Goal: Ask a question

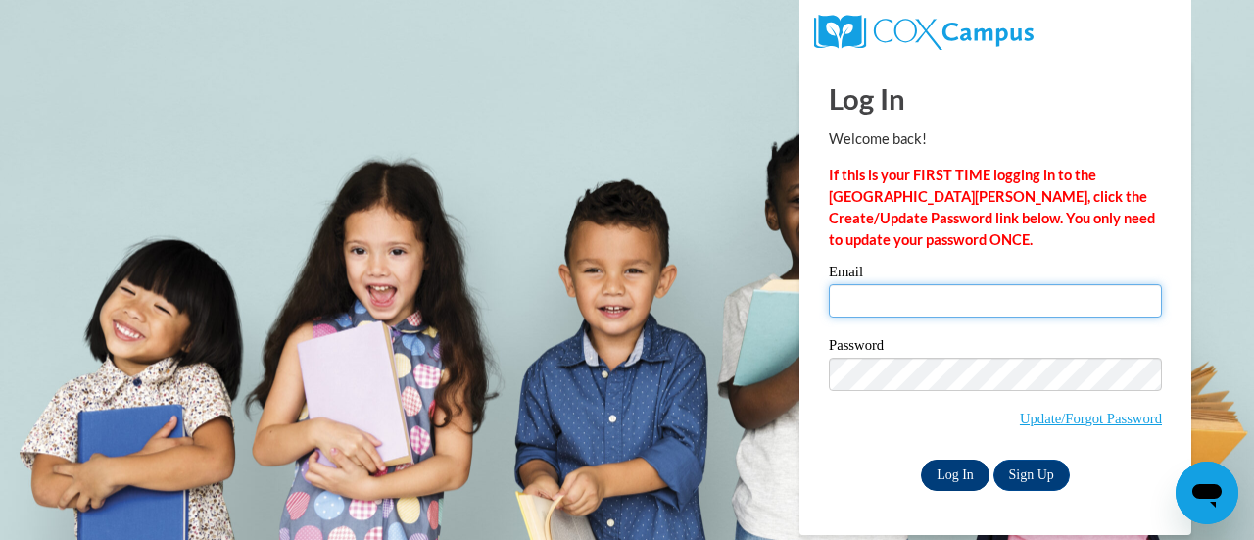
type input "mr.nathan.thompson@gmail.com"
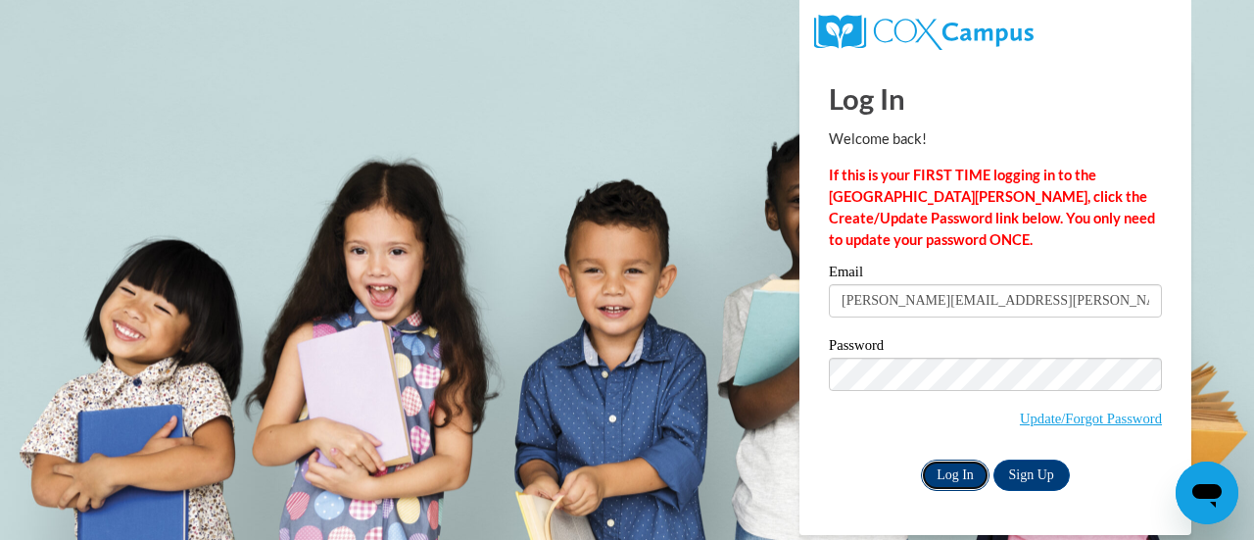
click at [965, 471] on input "Log In" at bounding box center [955, 475] width 69 height 31
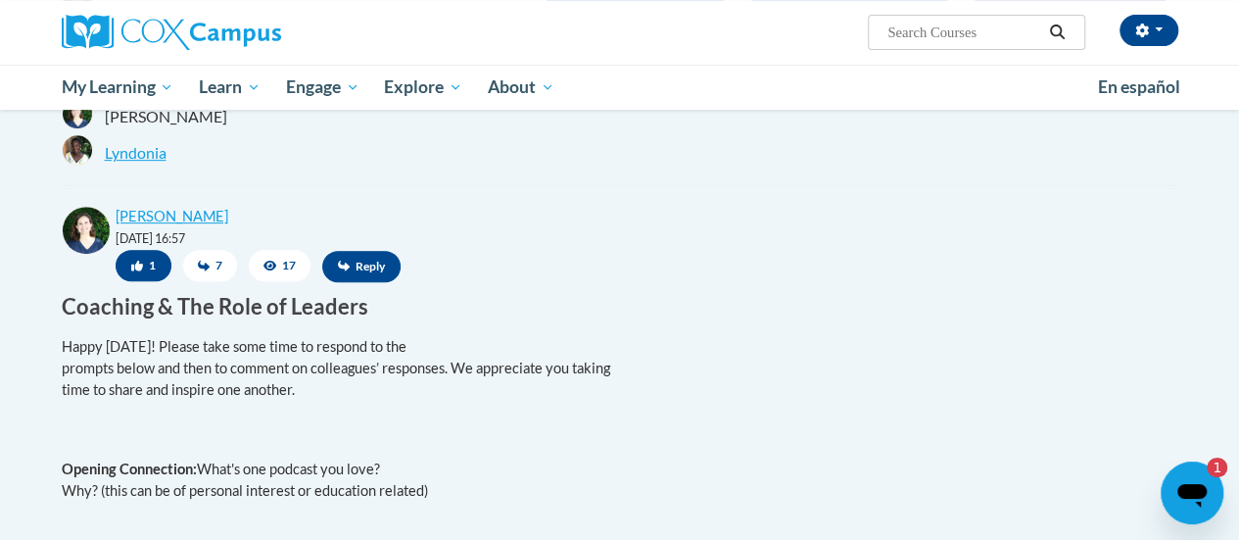
scroll to position [397, 0]
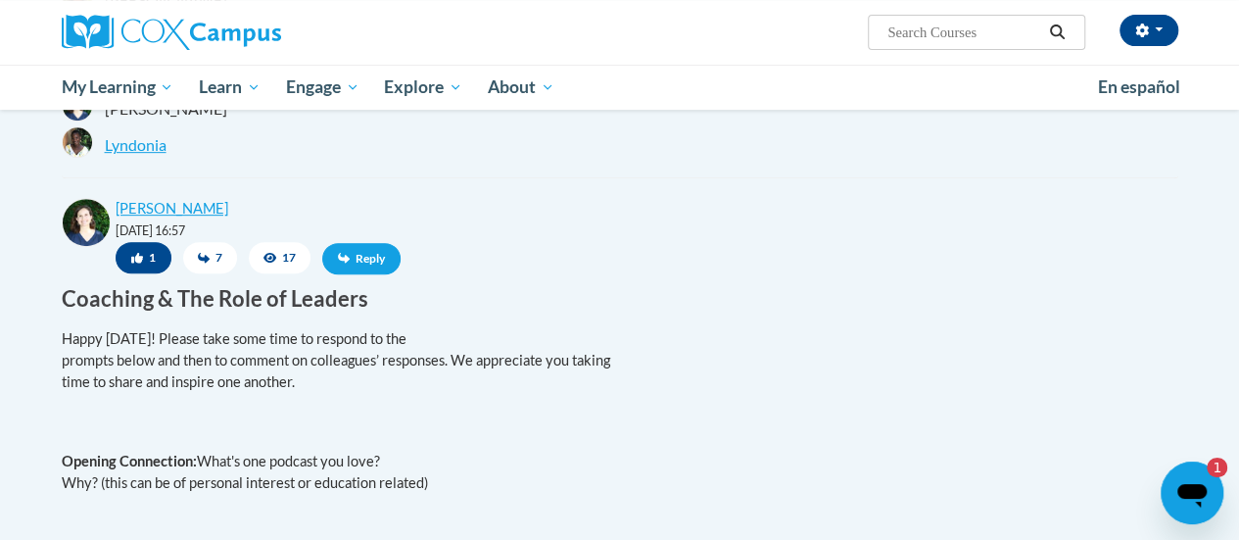
click at [359, 263] on span "Reply" at bounding box center [361, 258] width 78 height 31
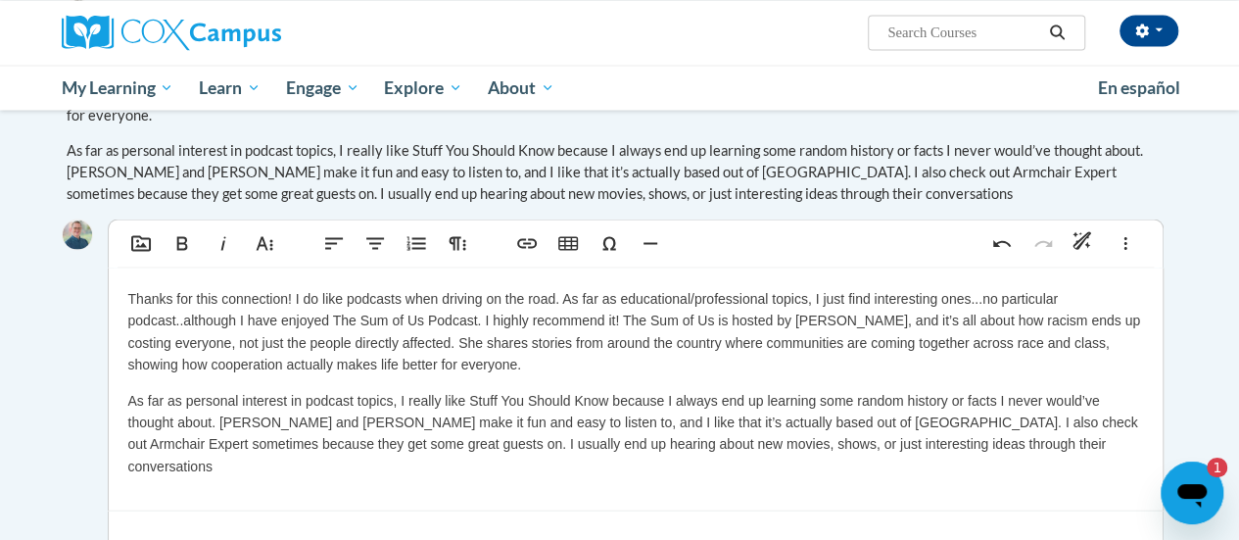
scroll to position [1829, 0]
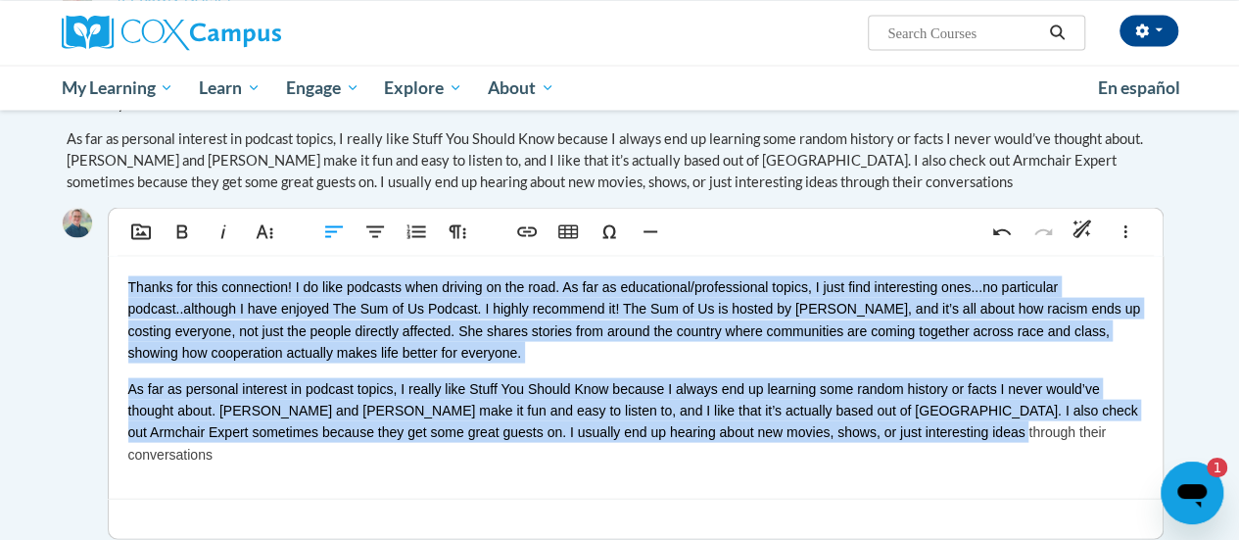
drag, startPoint x: 993, startPoint y: 444, endPoint x: 123, endPoint y: 260, distance: 889.3
click at [123, 260] on div "Thanks for this connection! I do like podcasts when driving on the road. As far…" at bounding box center [636, 377] width 1054 height 242
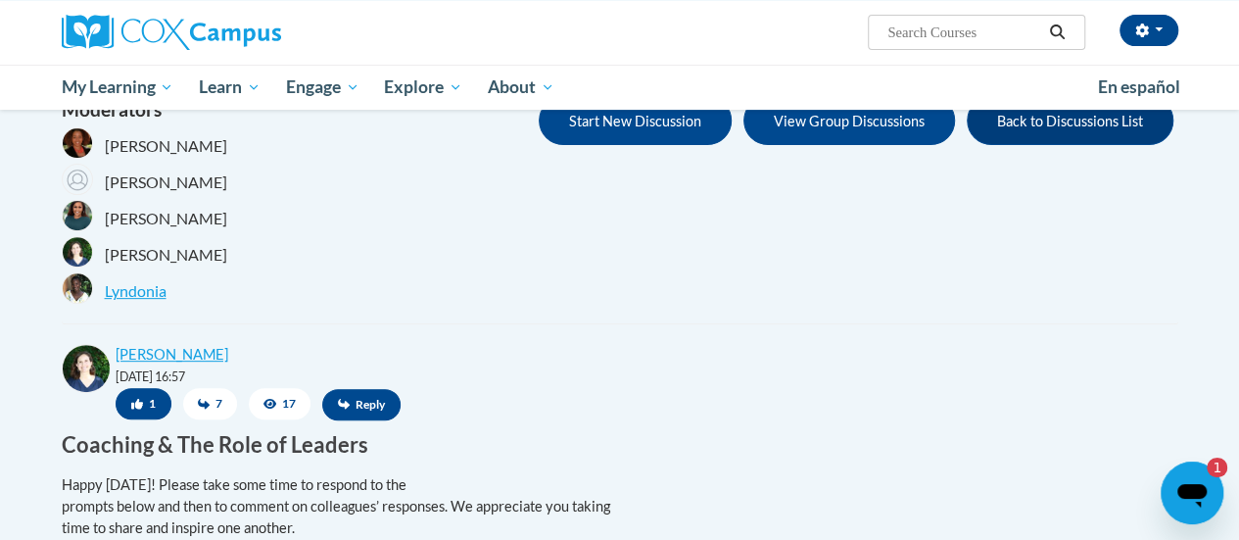
scroll to position [255, 0]
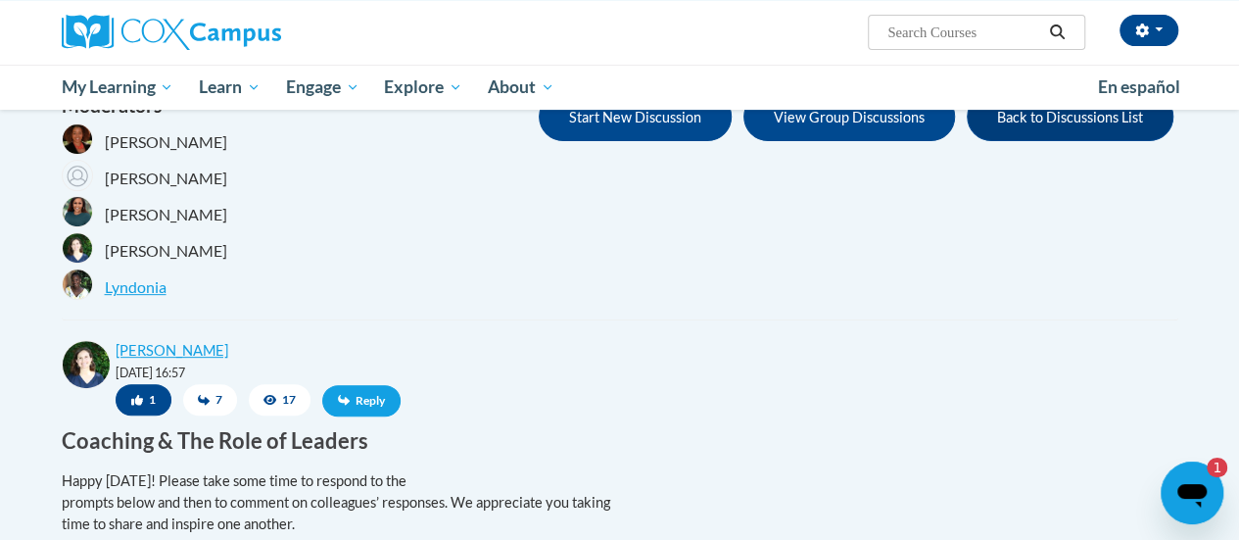
click at [340, 402] on icon at bounding box center [344, 400] width 12 height 11
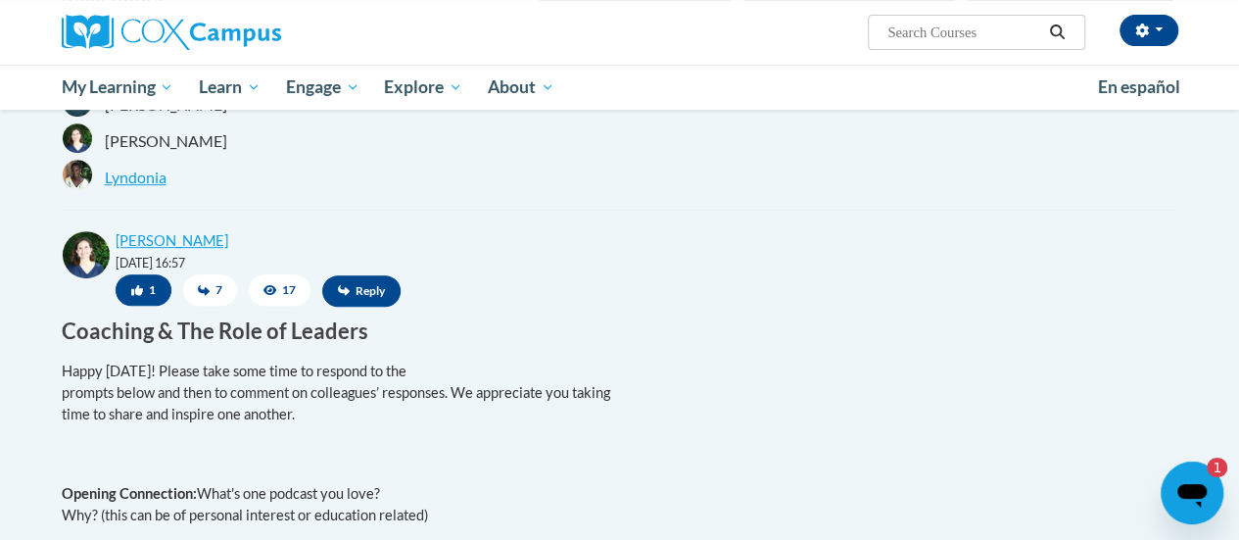
scroll to position [322, 0]
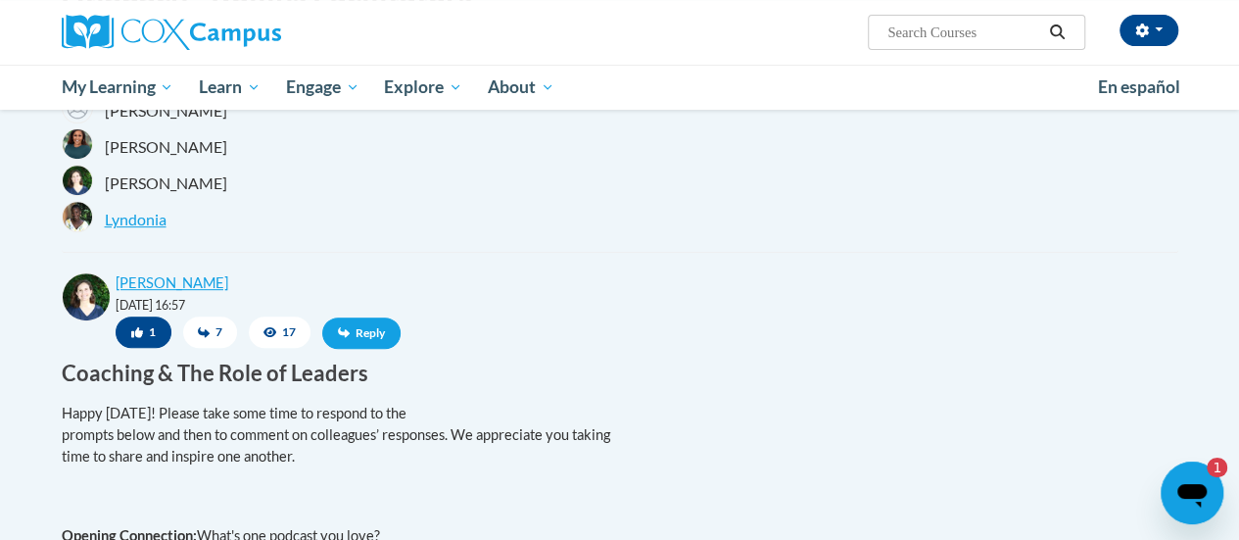
click at [357, 337] on span "Reply" at bounding box center [361, 332] width 78 height 31
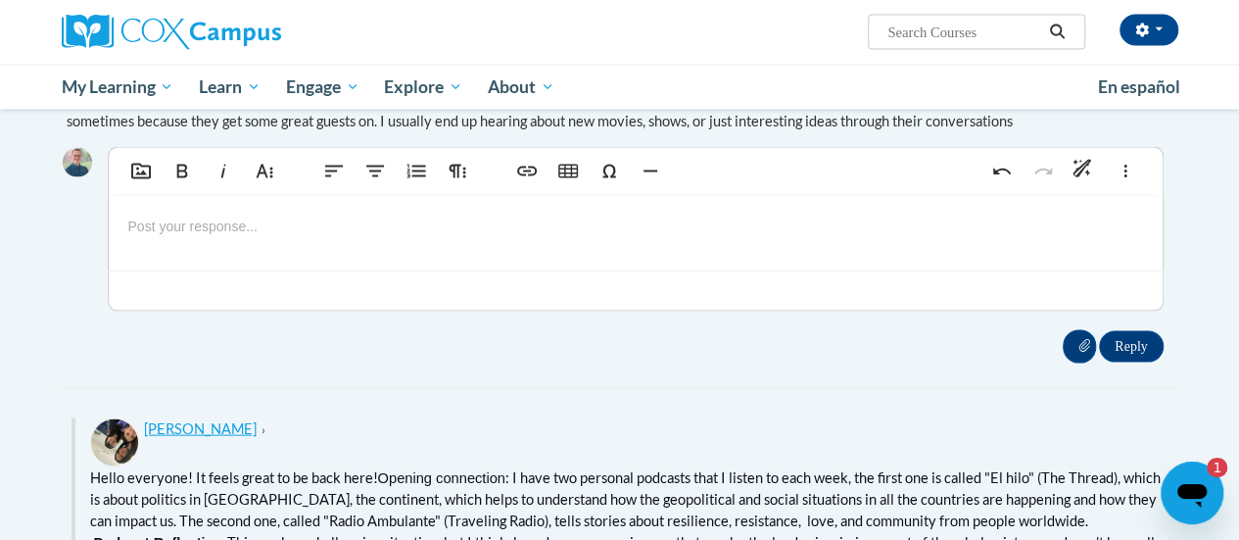
scroll to position [1890, 0]
click at [266, 248] on div at bounding box center [636, 232] width 1054 height 74
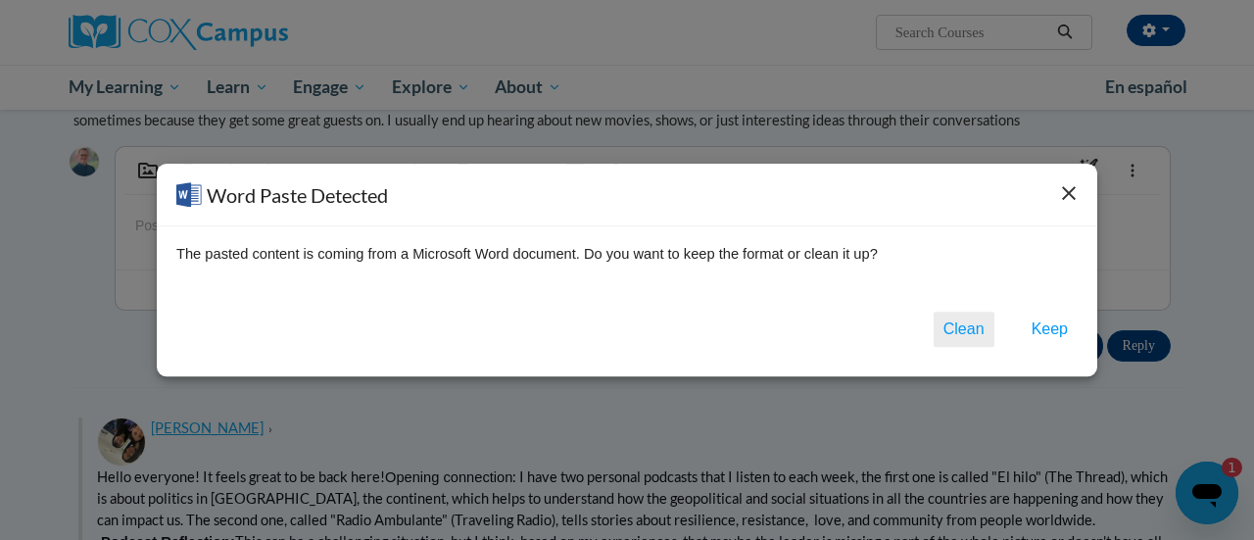
click at [965, 340] on button "Clean" at bounding box center [964, 329] width 61 height 35
type textarea "<p>Elena&rsquo;s <em>Coaching When You&rsquo;re the Boss</em> podcast really go…"
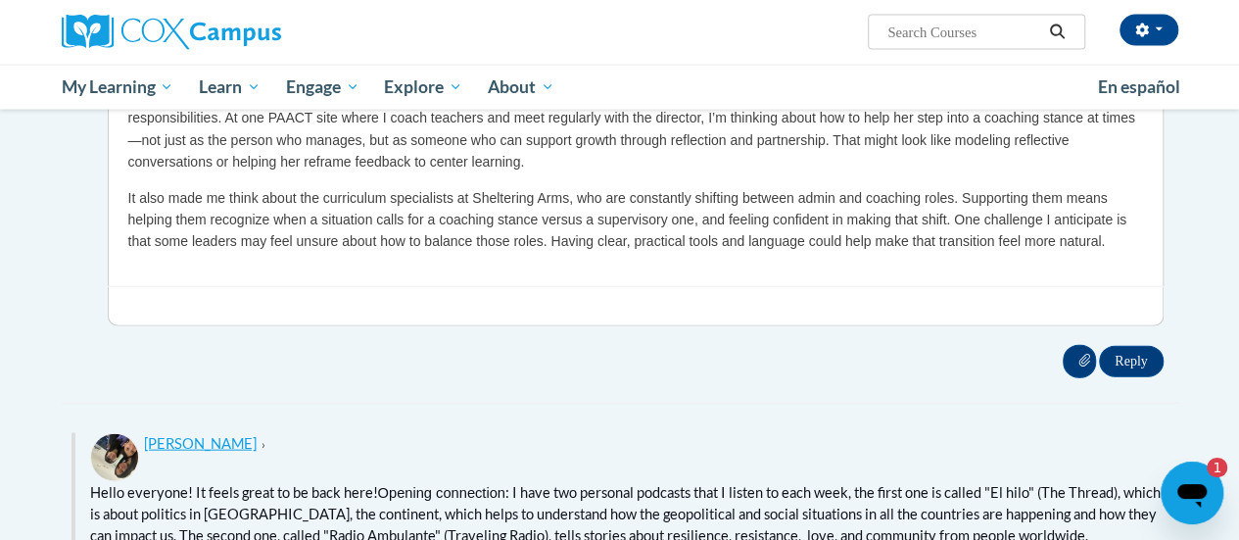
scroll to position [2019, 0]
click at [1130, 361] on input "Reply" at bounding box center [1131, 361] width 64 height 31
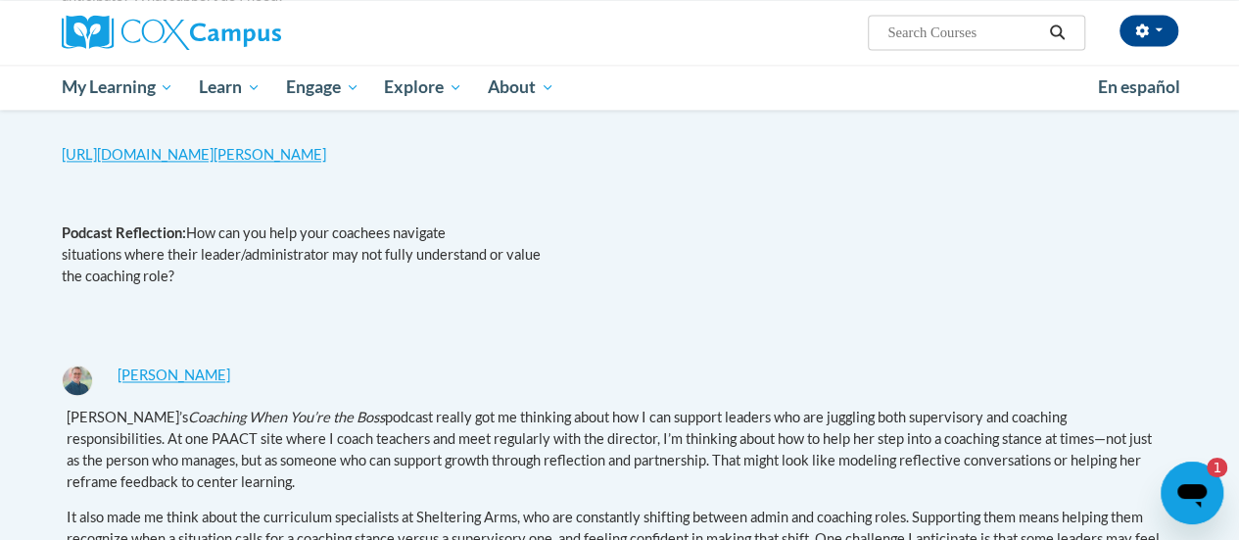
scroll to position [1450, 0]
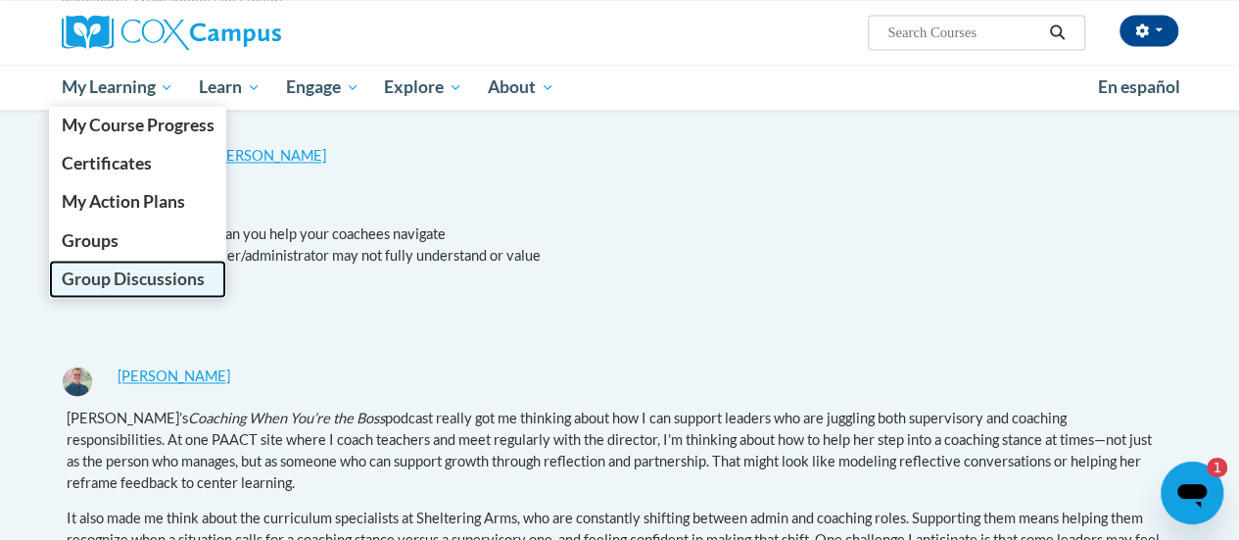
click at [111, 268] on span "Group Discussions" at bounding box center [132, 278] width 143 height 21
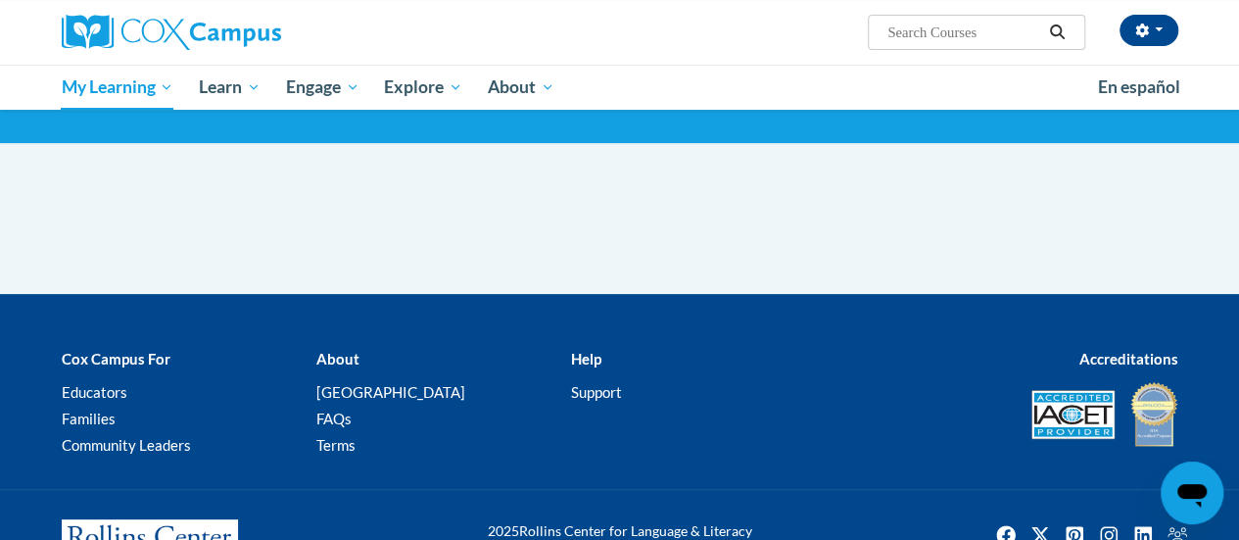
scroll to position [69, 0]
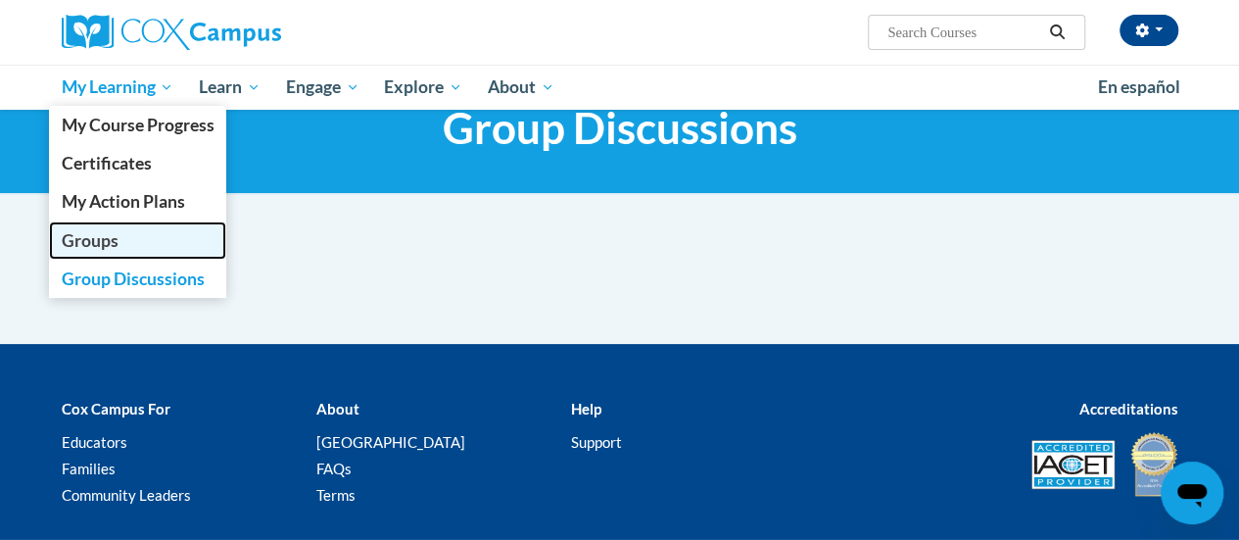
click at [94, 255] on link "Groups" at bounding box center [138, 240] width 178 height 38
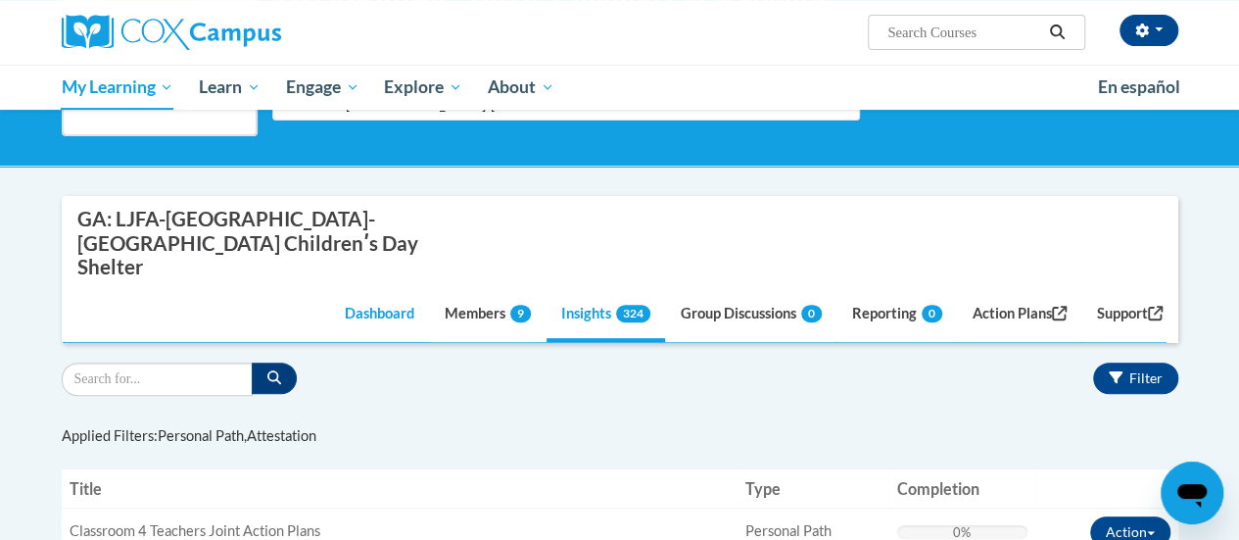
scroll to position [64, 0]
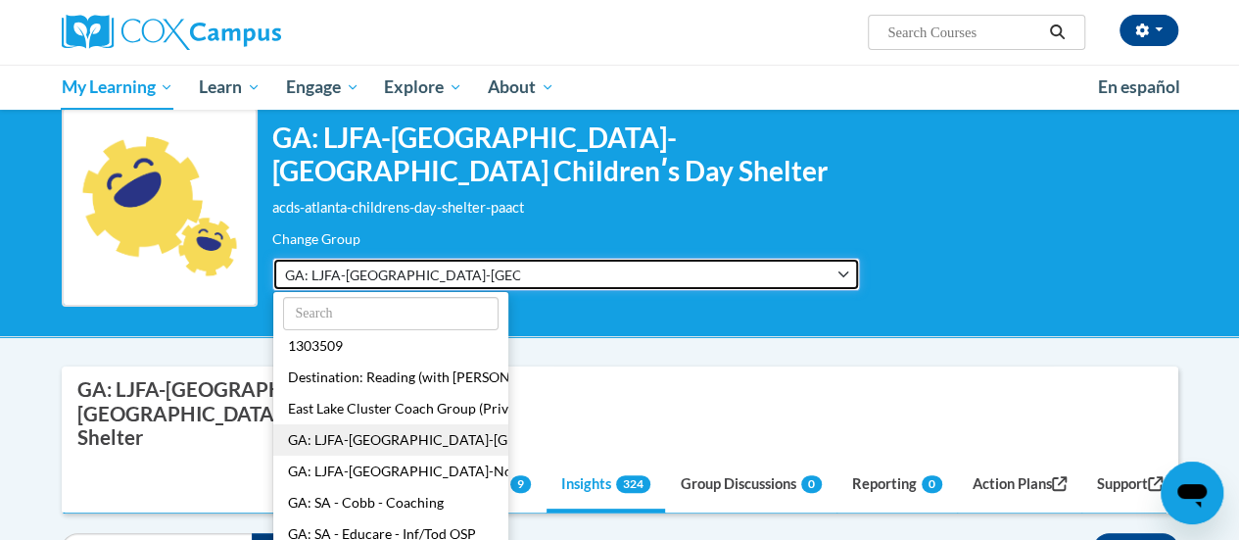
click at [443, 279] on span "GA: LJFA-Atlanta-Atlanta Childrenʹs Day Shelter" at bounding box center [402, 275] width 235 height 21
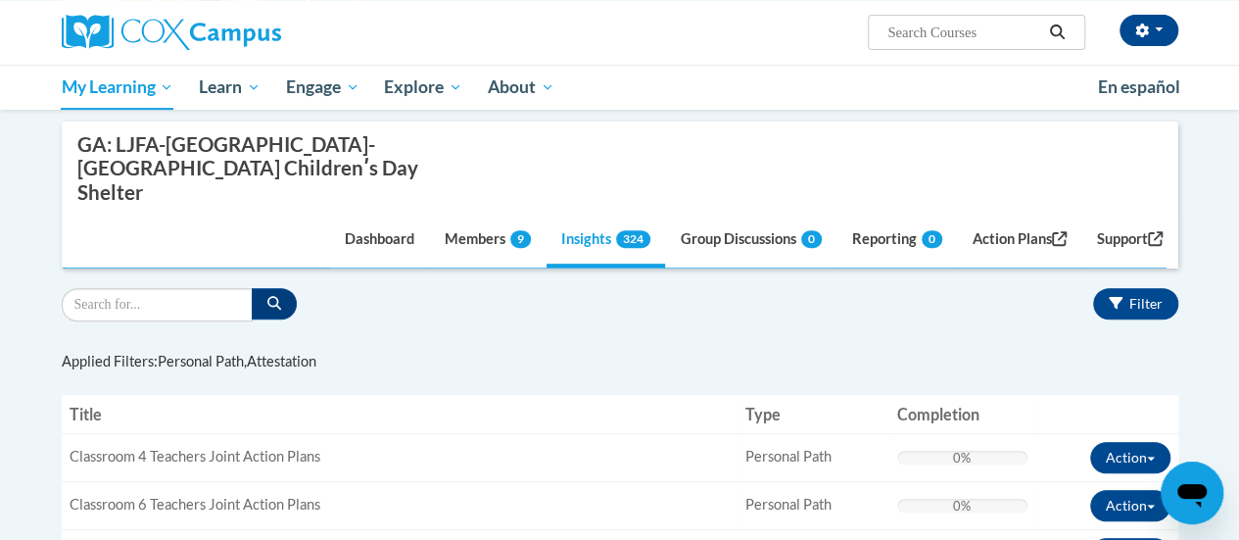
scroll to position [310, 0]
click at [1156, 30] on span "button" at bounding box center [1159, 29] width 8 height 4
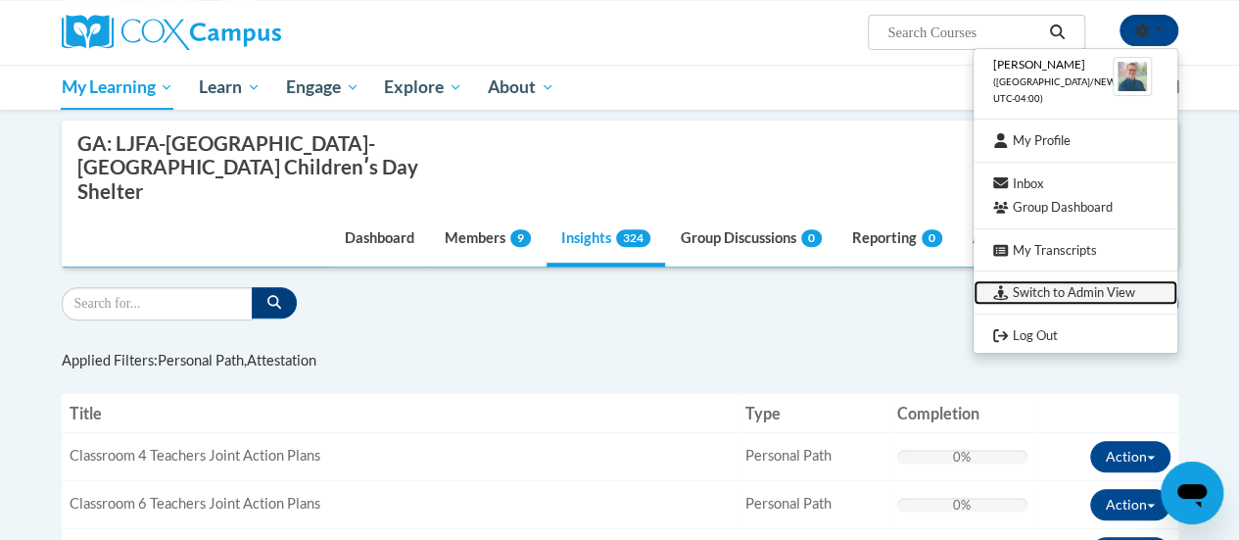
click at [1040, 295] on link "Switch to Admin View" at bounding box center [1076, 292] width 204 height 24
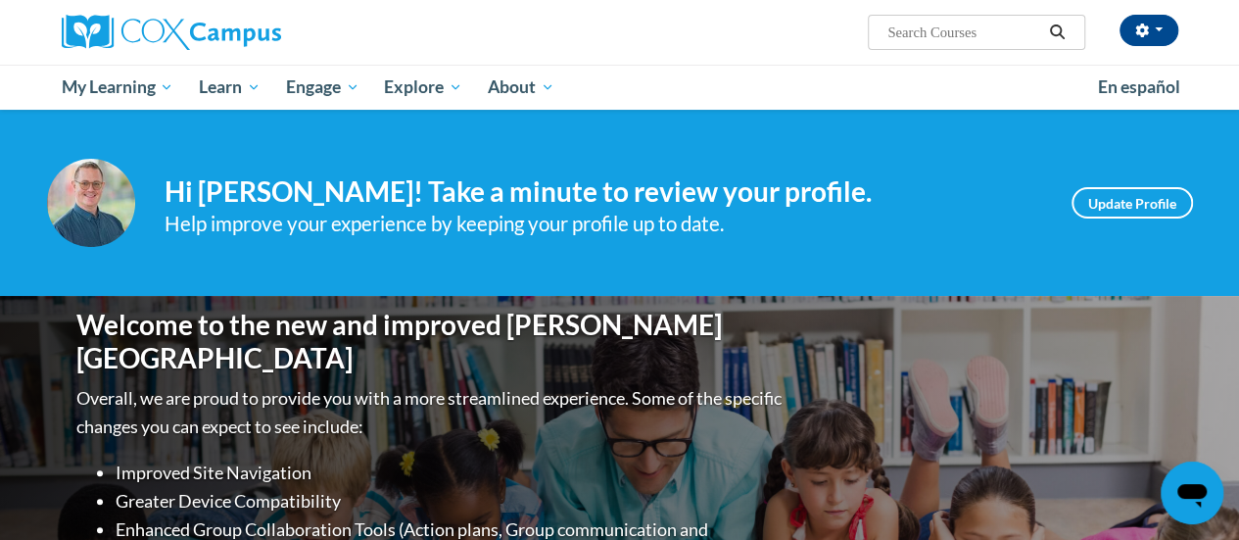
click at [972, 41] on input "Search..." at bounding box center [964, 33] width 157 height 24
type input "creat group"
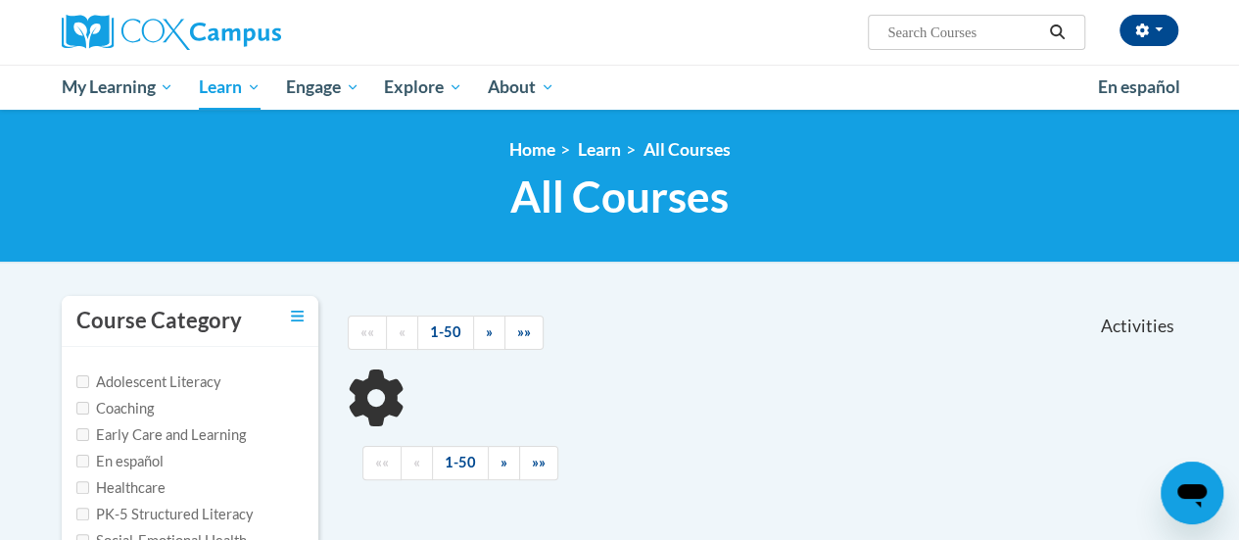
click at [941, 29] on input "Search..." at bounding box center [964, 33] width 157 height 24
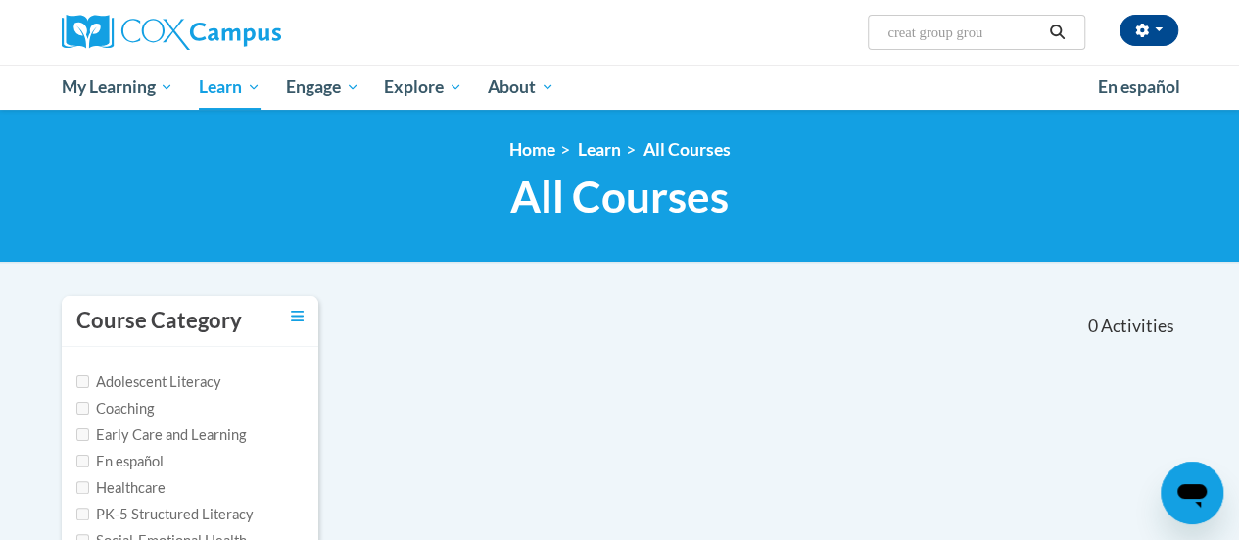
type input "creat group group"
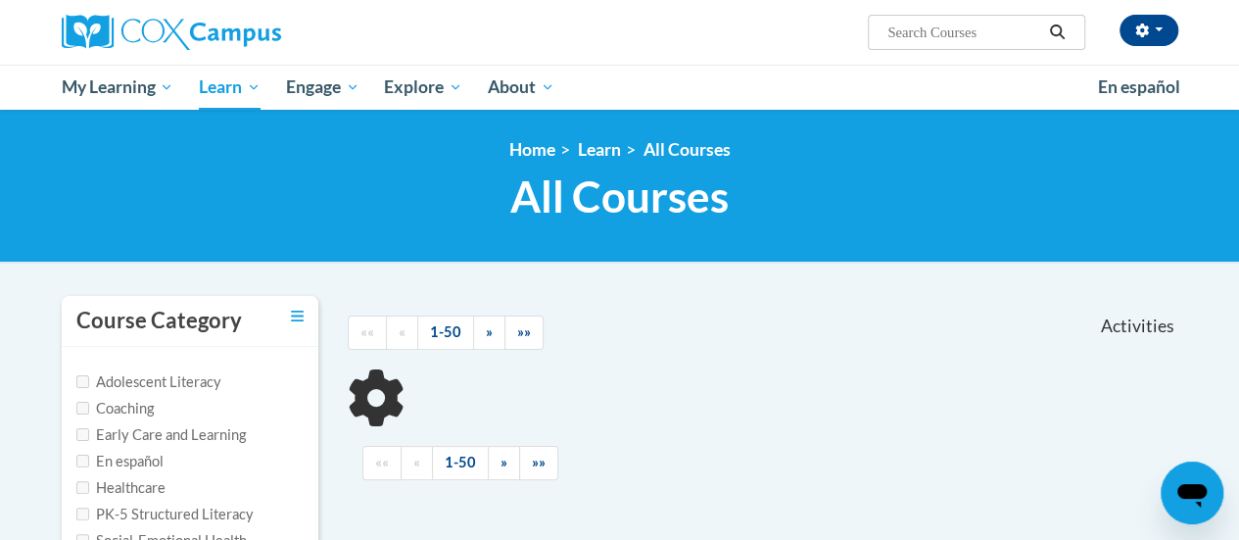
click at [909, 38] on input "Search..." at bounding box center [964, 33] width 157 height 24
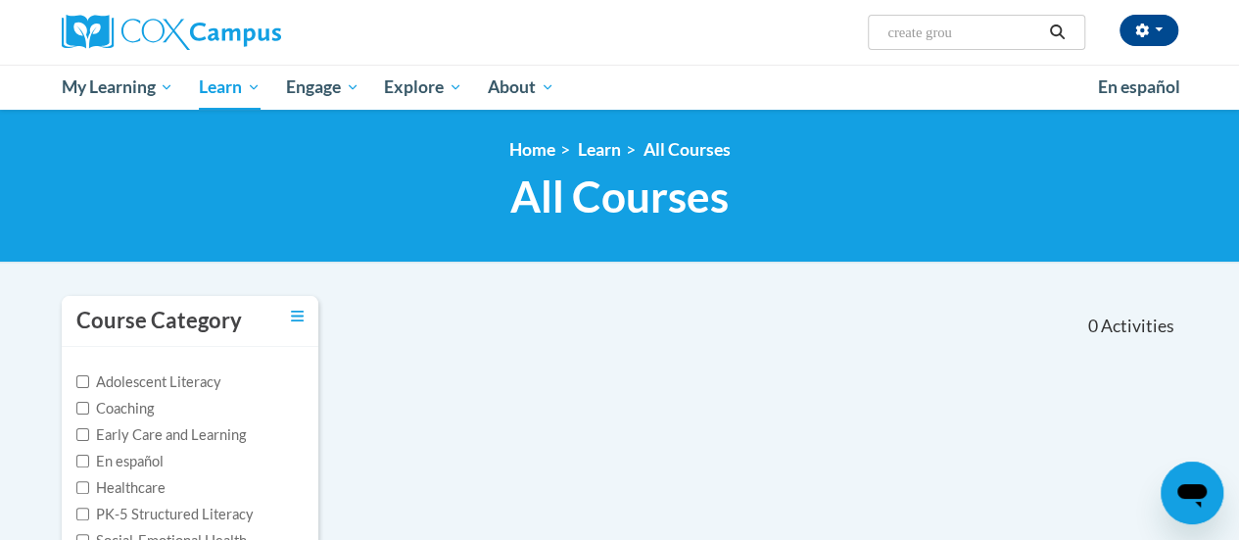
type input "create group"
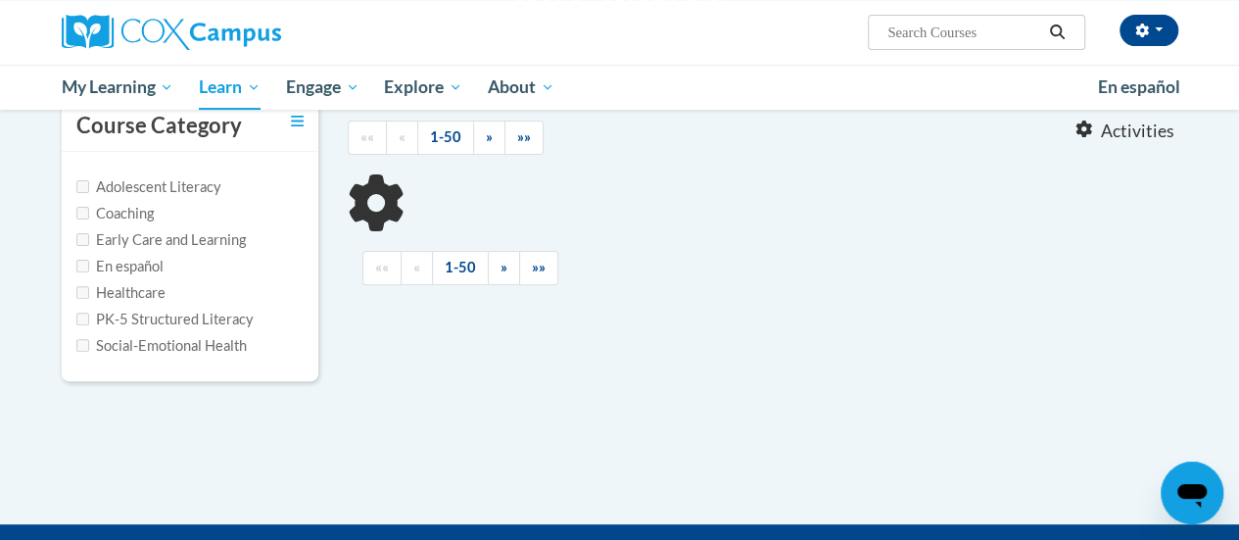
scroll to position [196, 0]
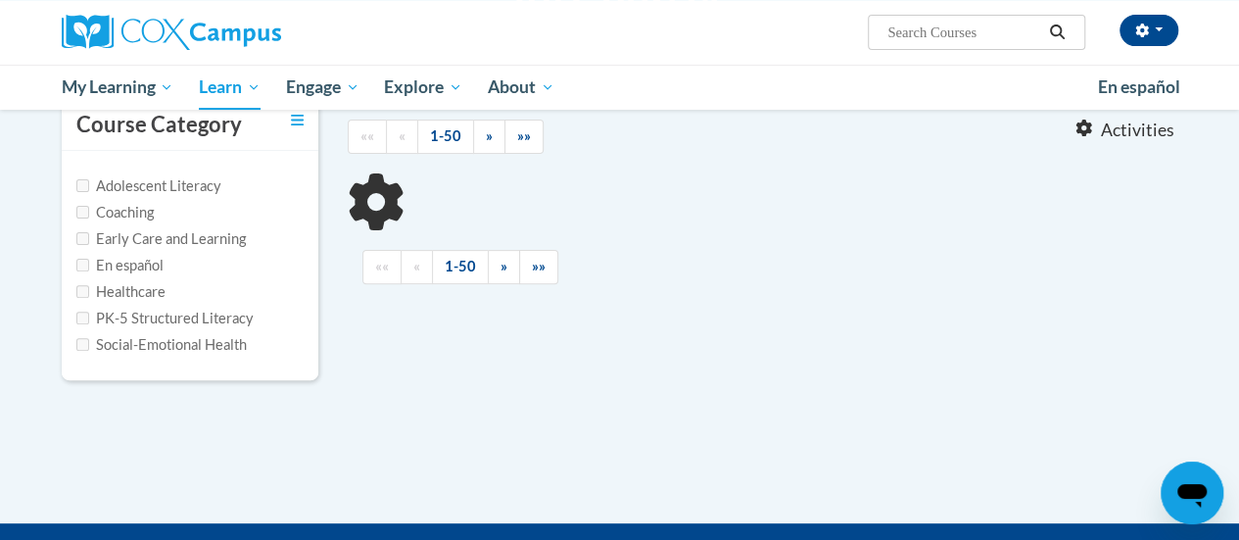
type input "create group"
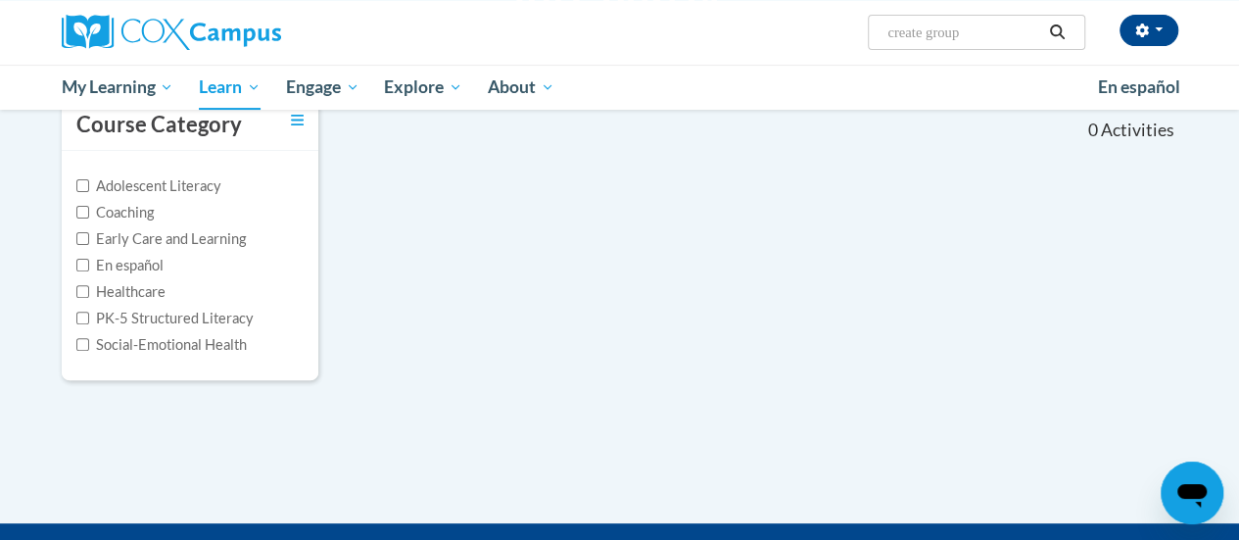
scroll to position [0, 0]
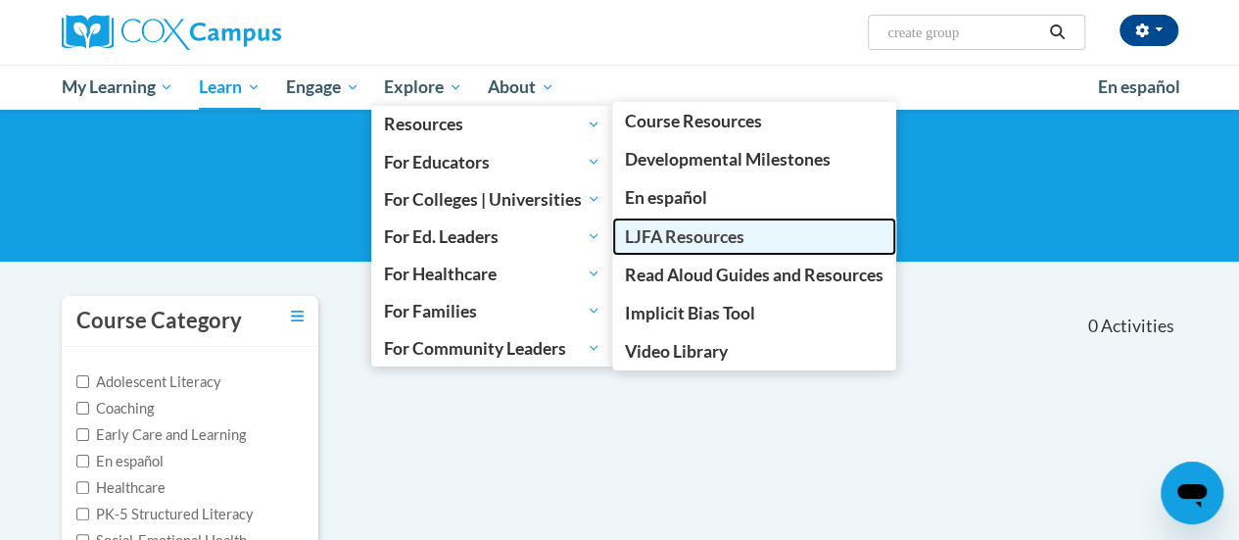
click at [711, 236] on span "LJFA Resources" at bounding box center [685, 236] width 120 height 21
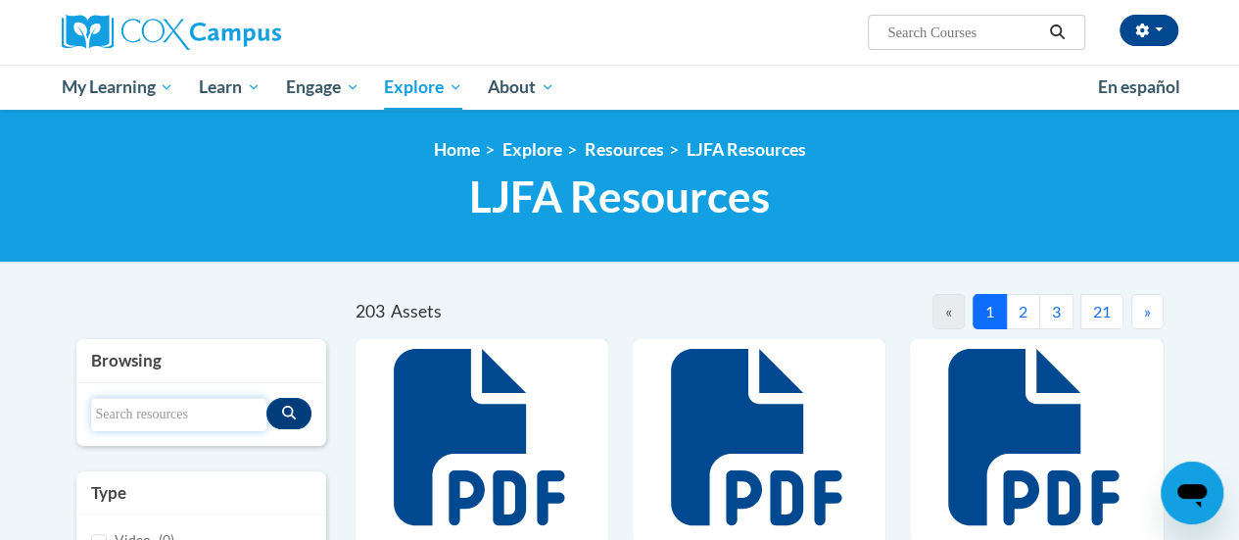
click at [219, 411] on input "Search resources" at bounding box center [178, 414] width 175 height 33
type input "booklist"
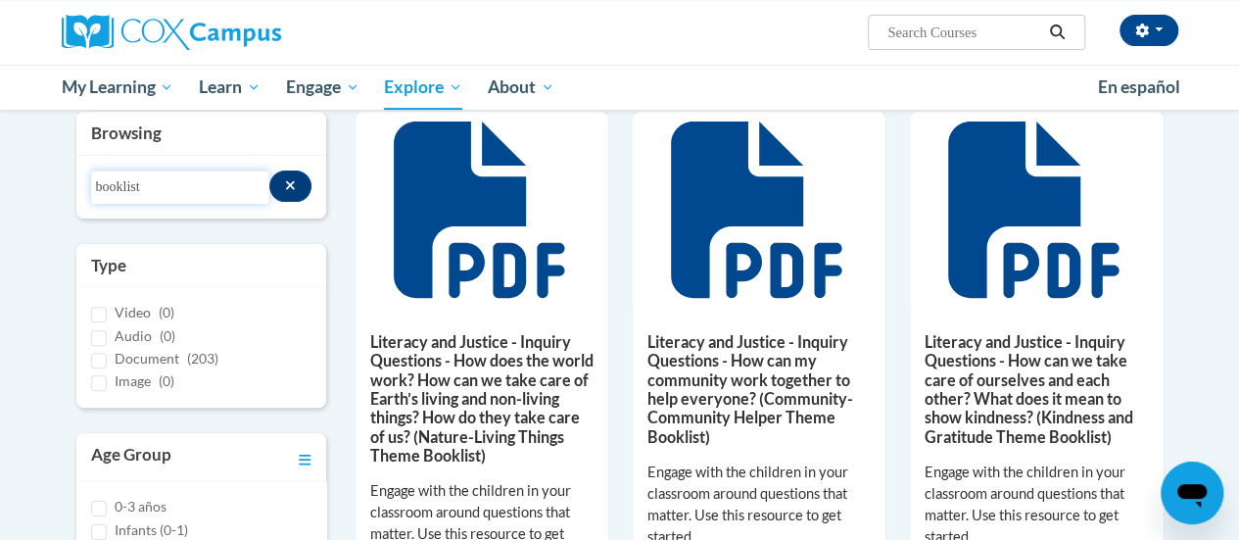
scroll to position [216, 0]
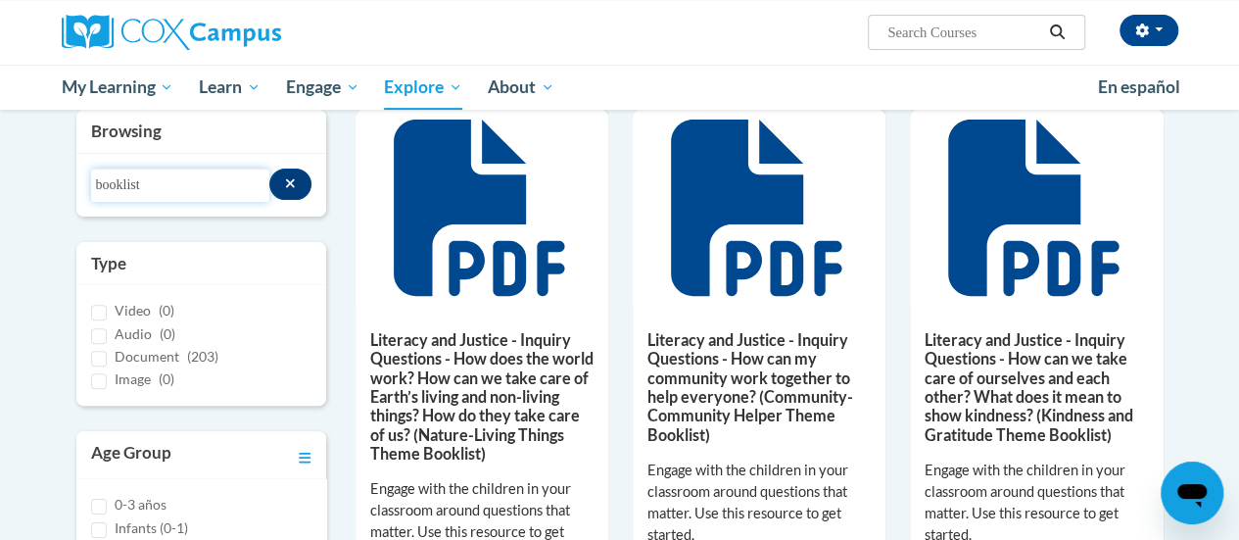
click at [183, 181] on input "booklist" at bounding box center [180, 185] width 179 height 33
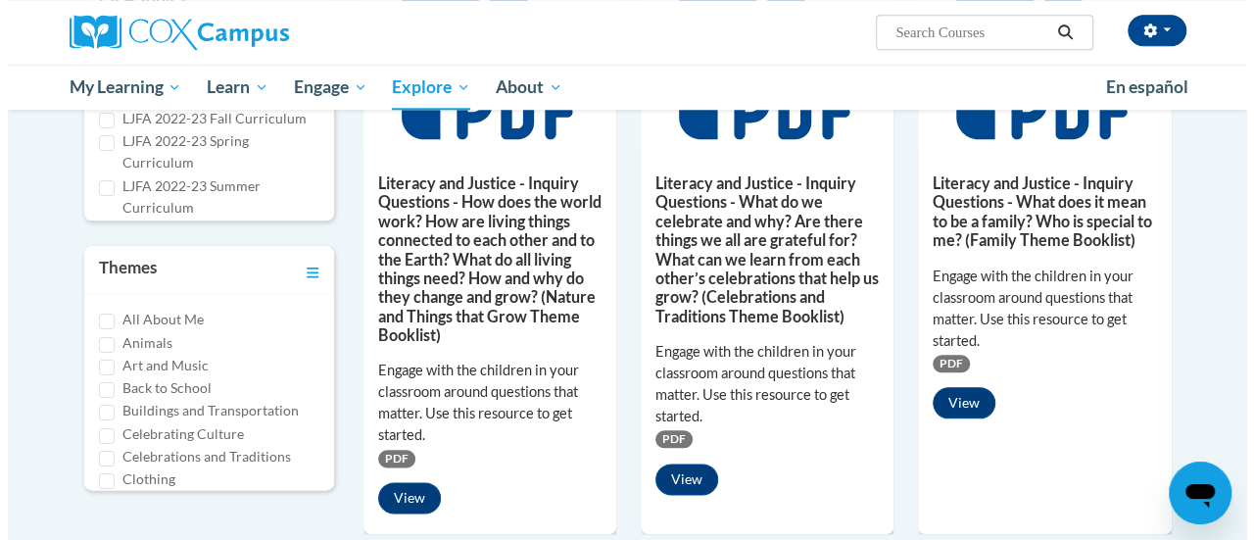
scroll to position [942, 0]
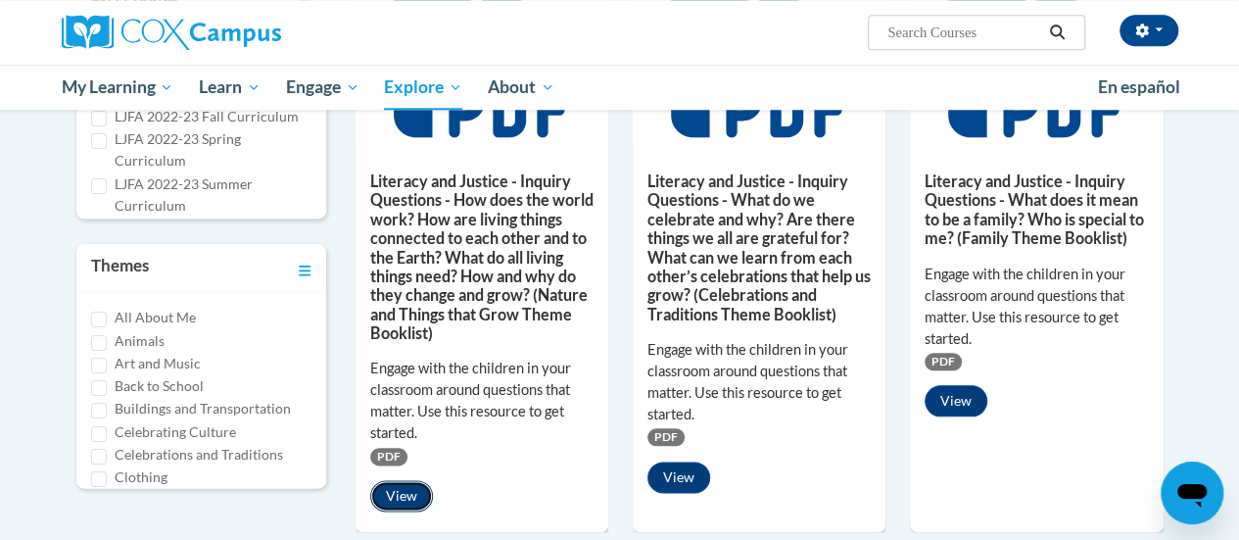
click at [411, 493] on button "View" at bounding box center [401, 495] width 63 height 31
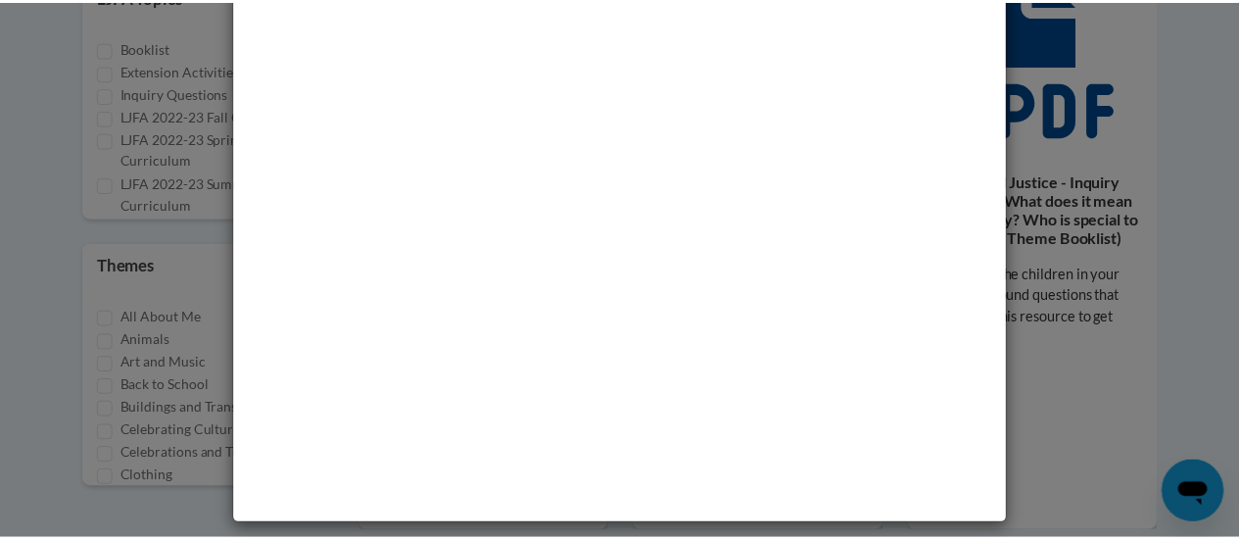
scroll to position [0, 0]
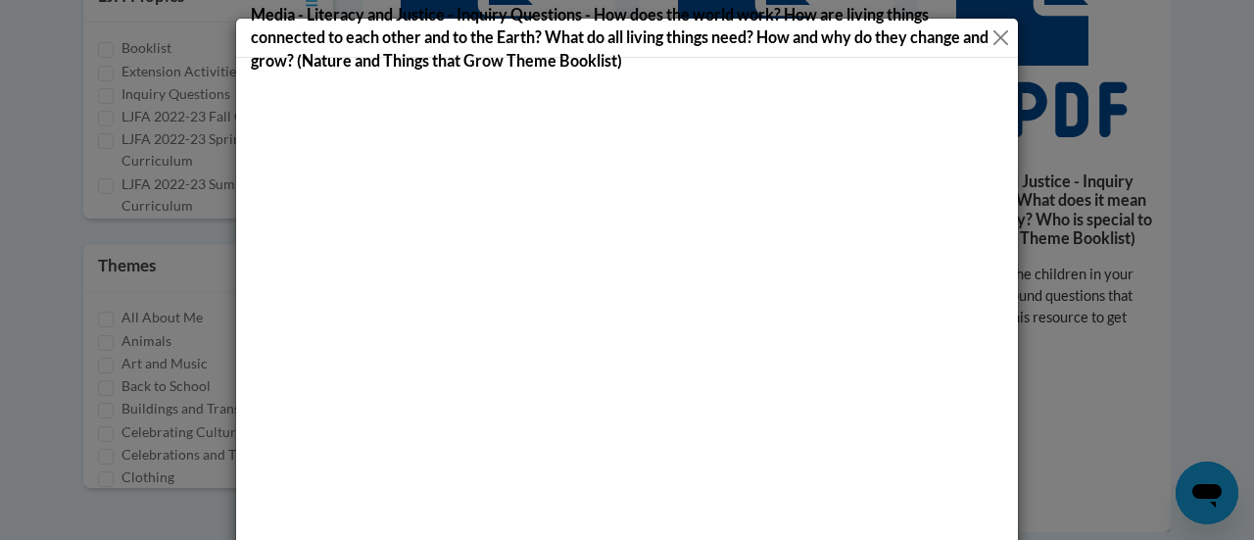
click at [992, 34] on button "Close" at bounding box center [1000, 37] width 16 height 24
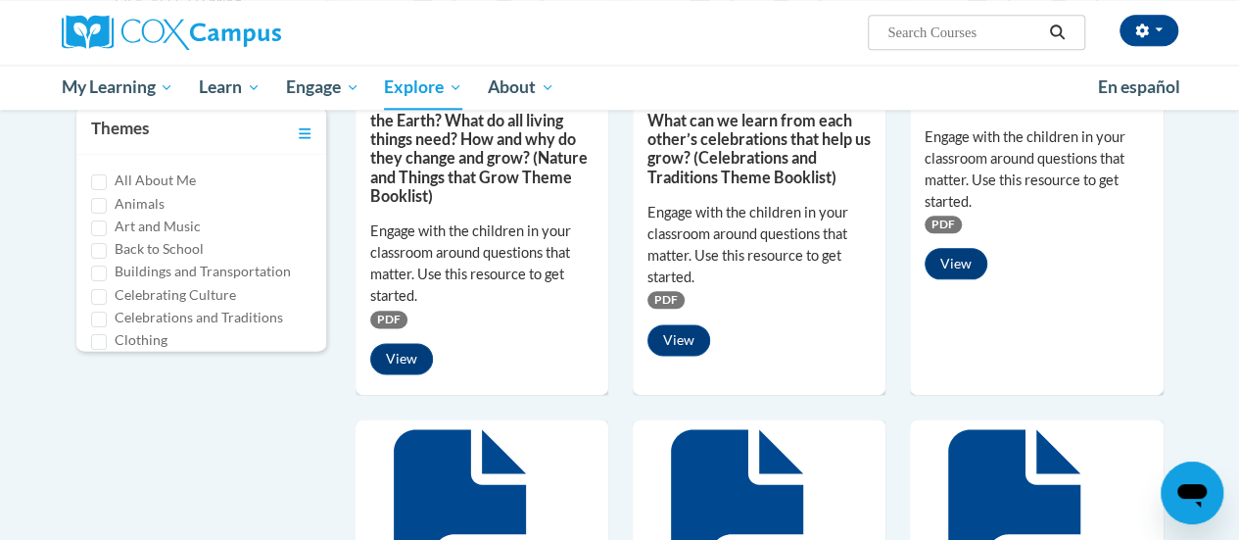
scroll to position [997, 0]
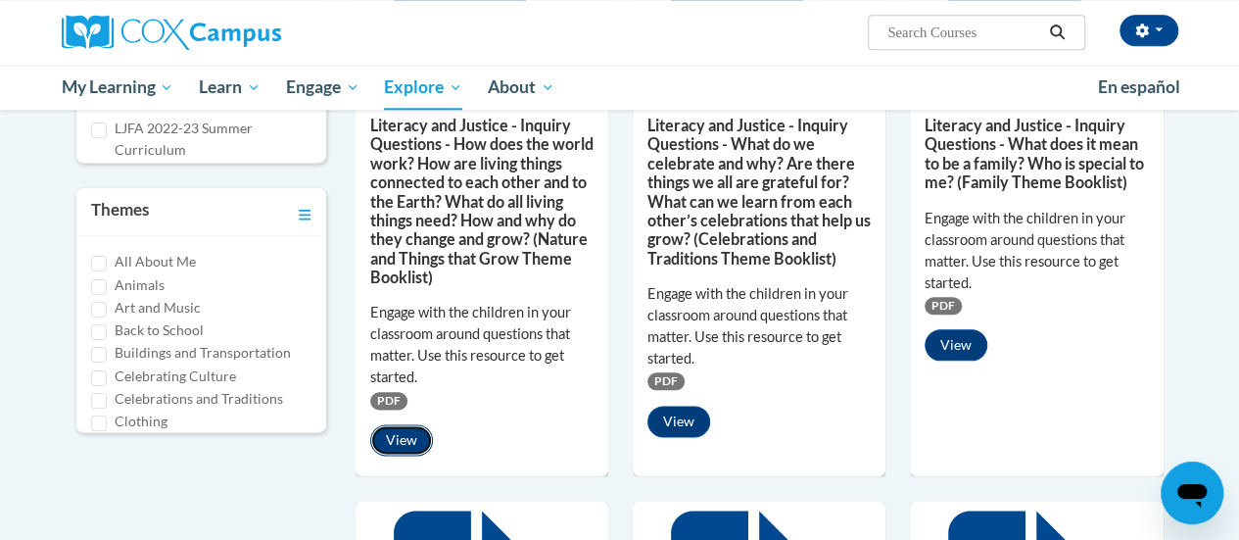
click at [402, 424] on button "View" at bounding box center [401, 439] width 63 height 31
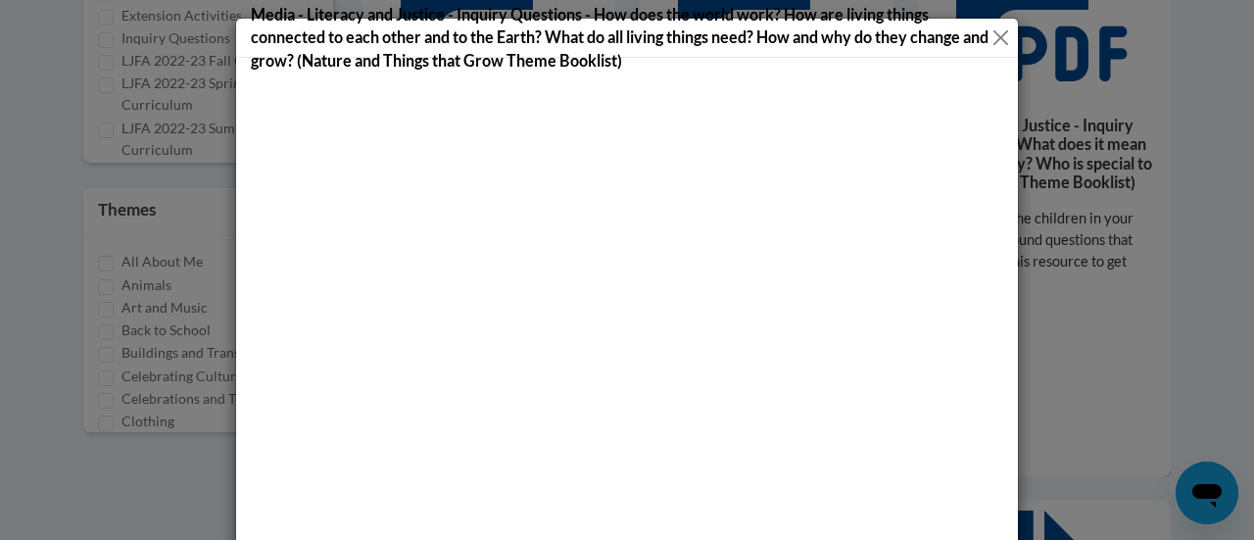
click at [995, 27] on button "Close" at bounding box center [1000, 37] width 16 height 24
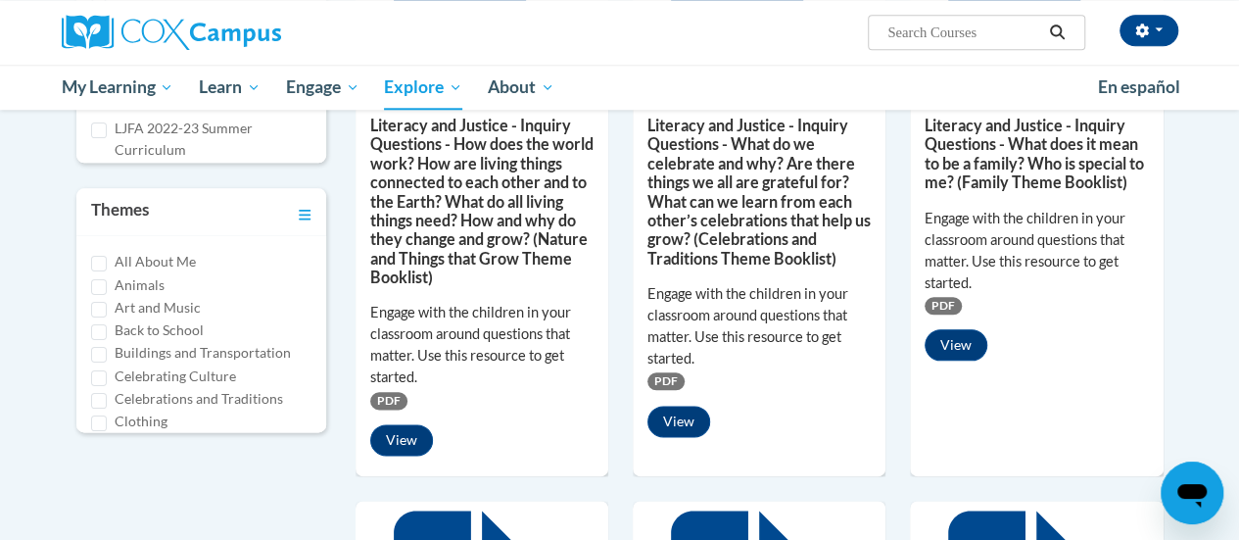
click at [1193, 489] on icon "Open messaging window" at bounding box center [1192, 496] width 29 height 24
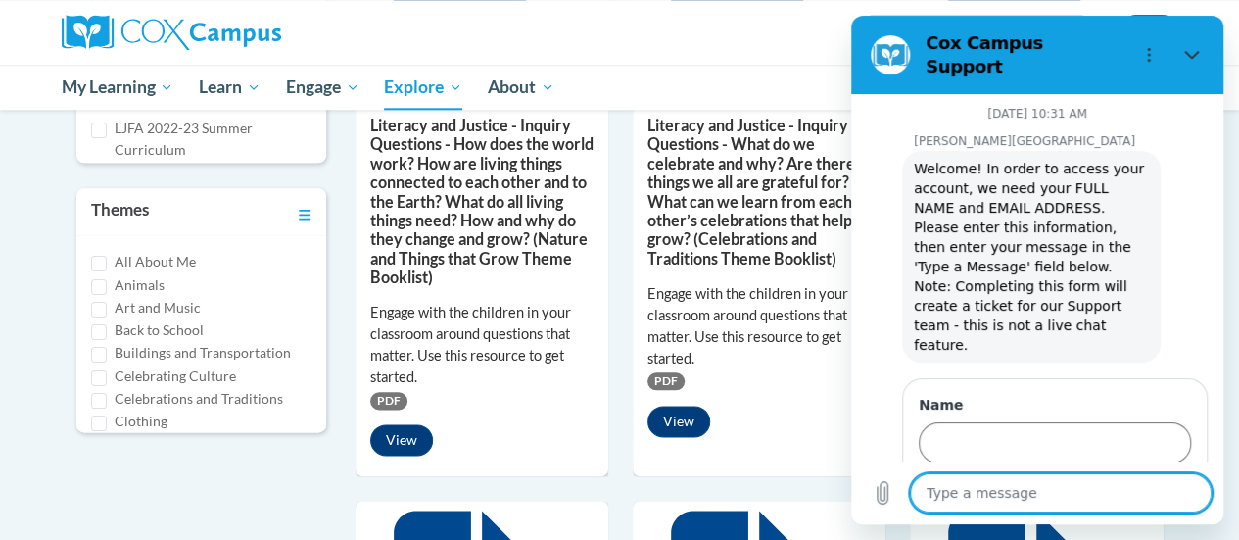
scroll to position [6651, 0]
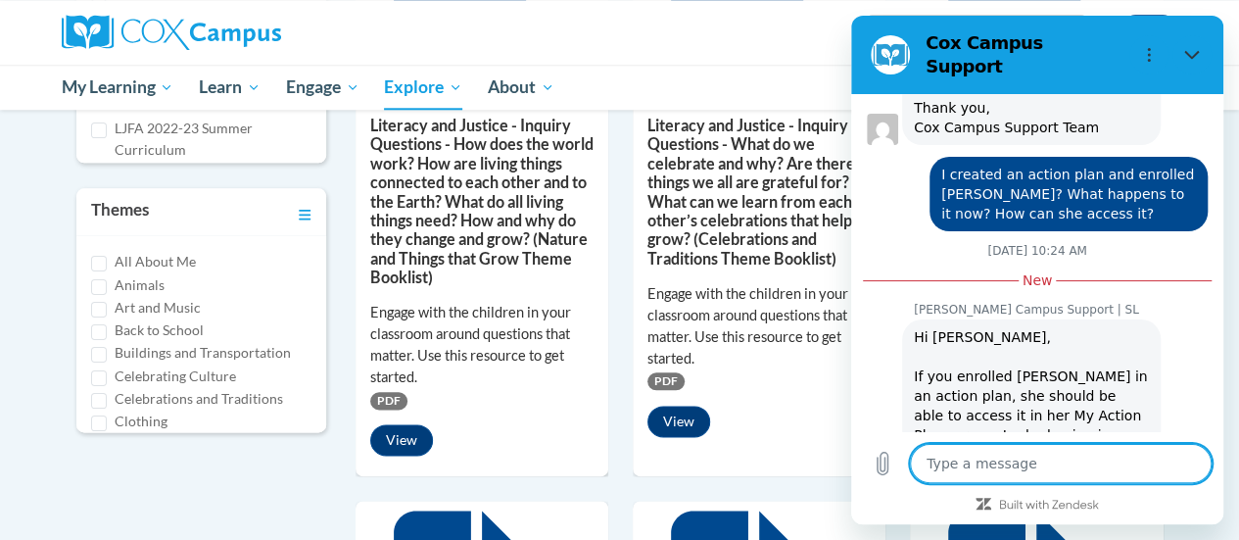
type textarea "H"
type textarea "x"
type textarea "Hi"
type textarea "x"
type textarea "Hi."
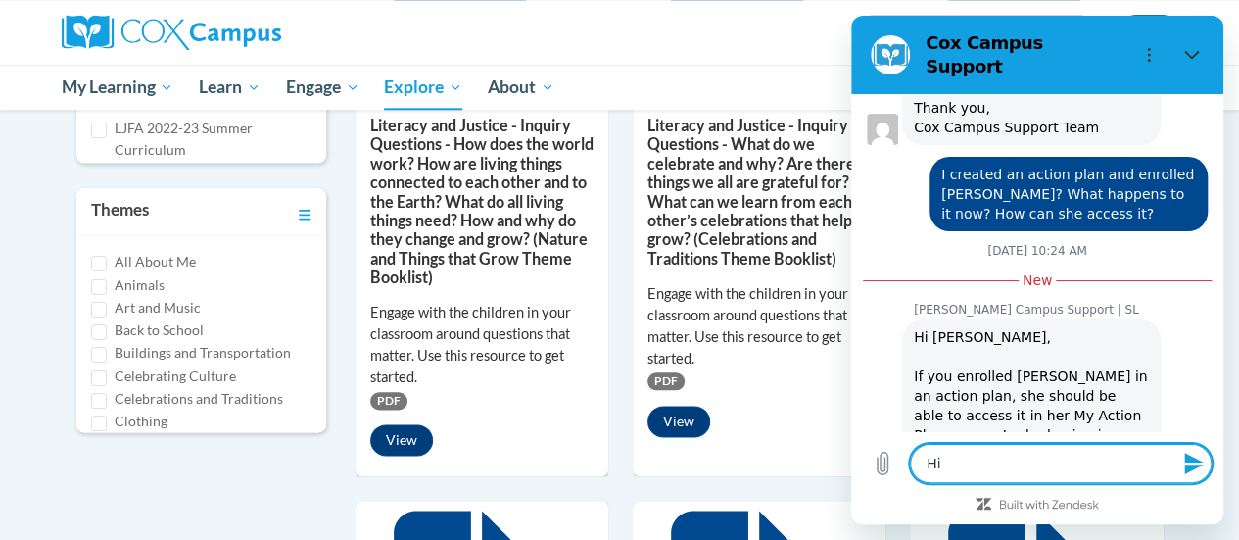
type textarea "x"
type textarea "Hi."
type textarea "x"
type textarea "Hi. G"
type textarea "x"
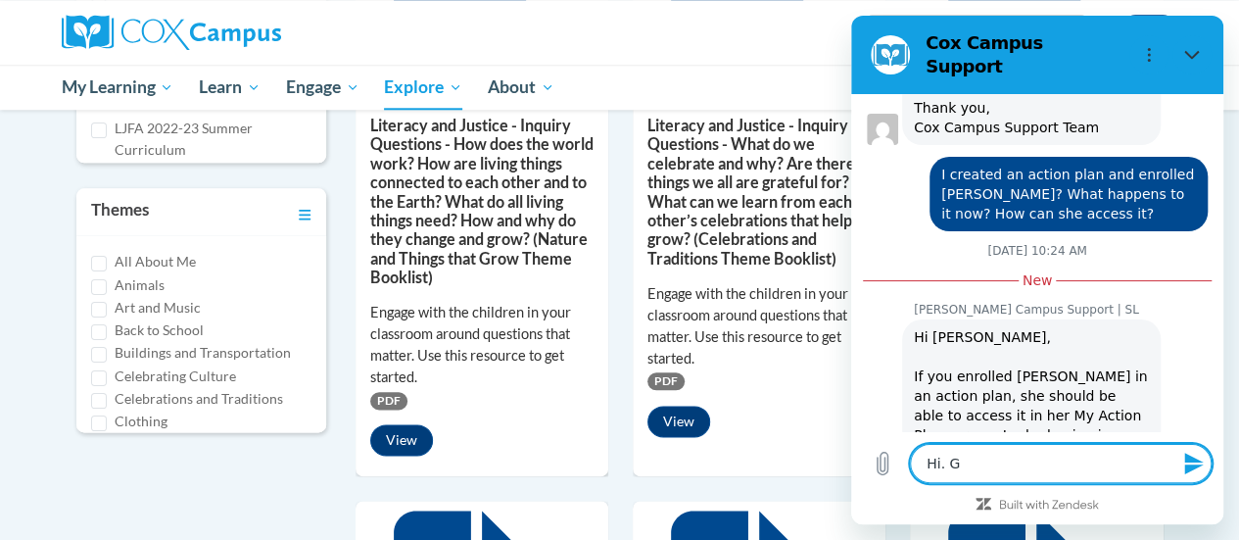
type textarea "Hi."
type textarea "x"
type textarea "Hi. h"
type textarea "x"
type textarea "Hi. ho"
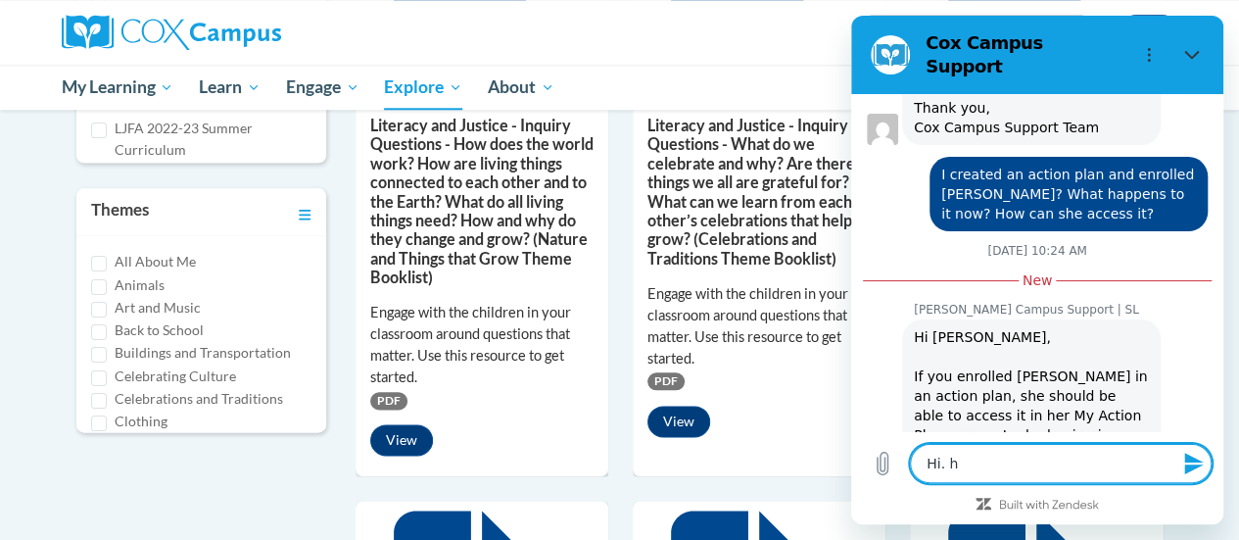
type textarea "x"
type textarea "Hi. how"
type textarea "x"
type textarea "Hi. how"
type textarea "x"
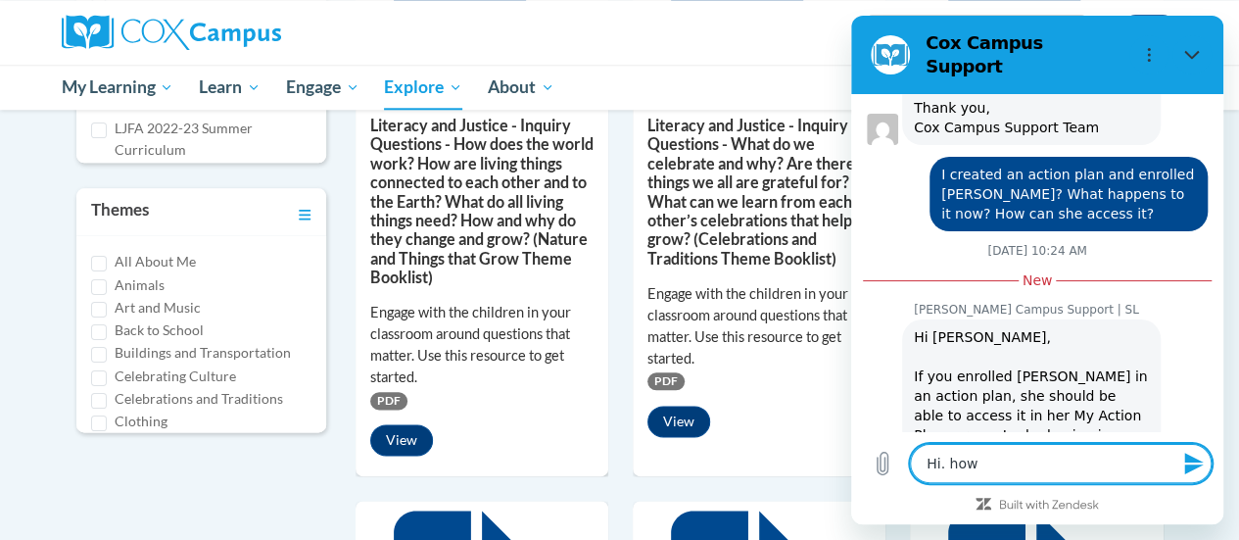
type textarea "Hi. how c"
type textarea "x"
type textarea "Hi. how ca"
type textarea "x"
type textarea "Hi. how can"
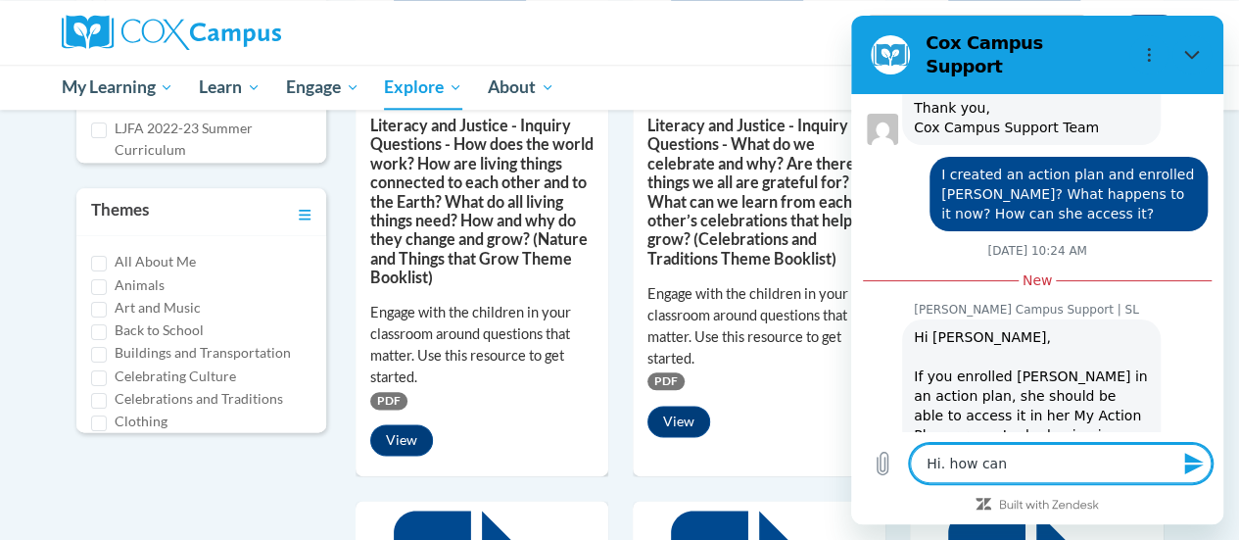
type textarea "x"
type textarea "Hi. how can"
type textarea "x"
type textarea "Hi. how can I"
type textarea "x"
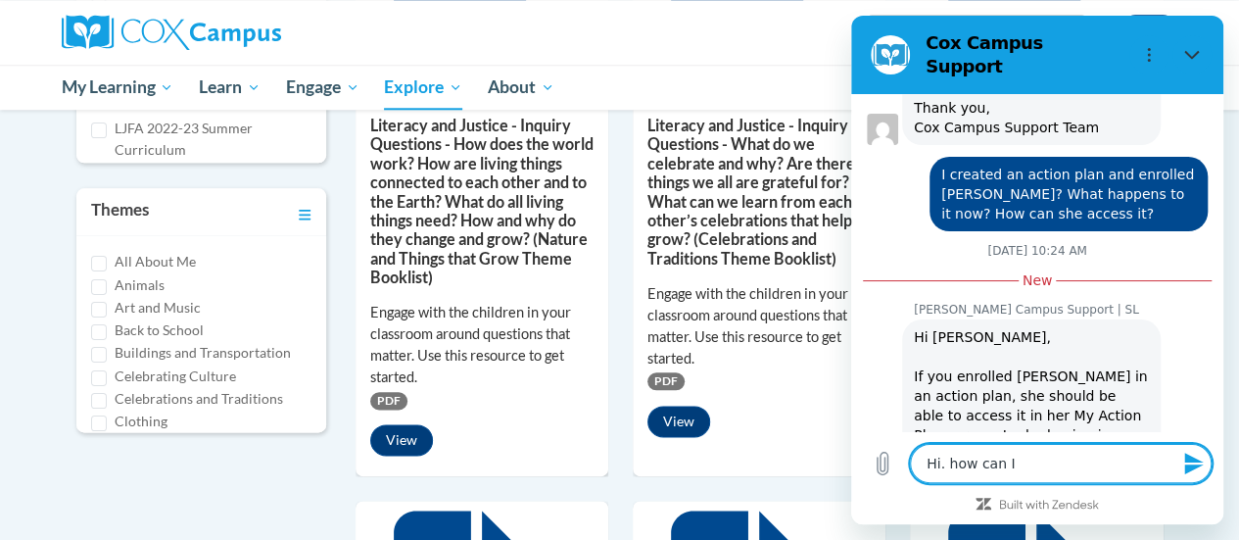
type textarea "Hi. how can"
type textarea "x"
type textarea "Hi. how can"
type textarea "x"
type textarea "Hi. how ca"
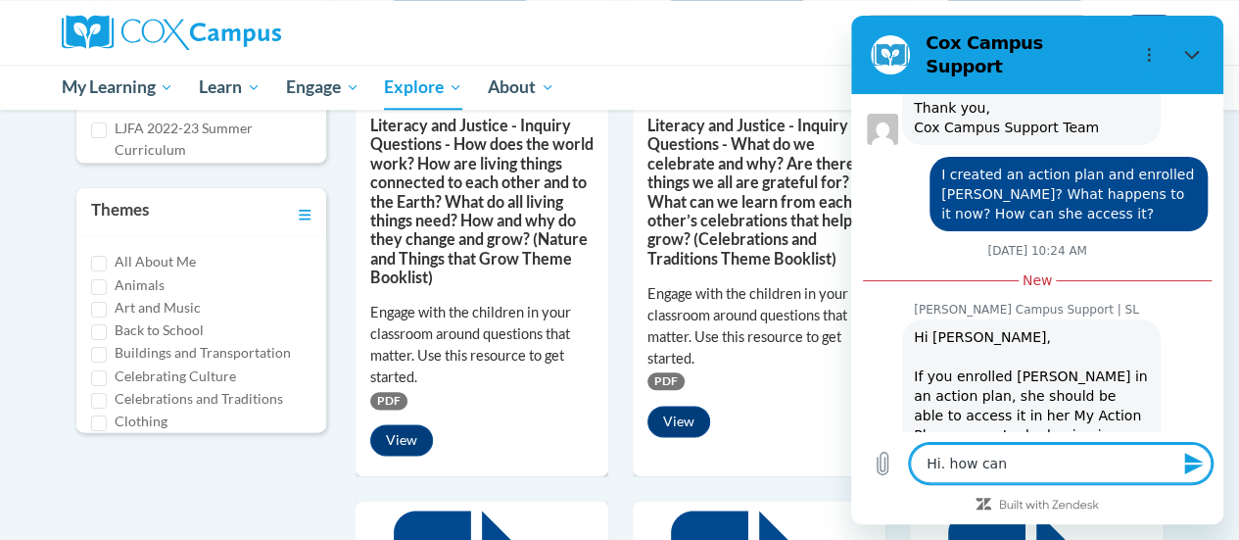
type textarea "x"
type textarea "Hi. how c"
type textarea "x"
type textarea "Hi. how"
type textarea "x"
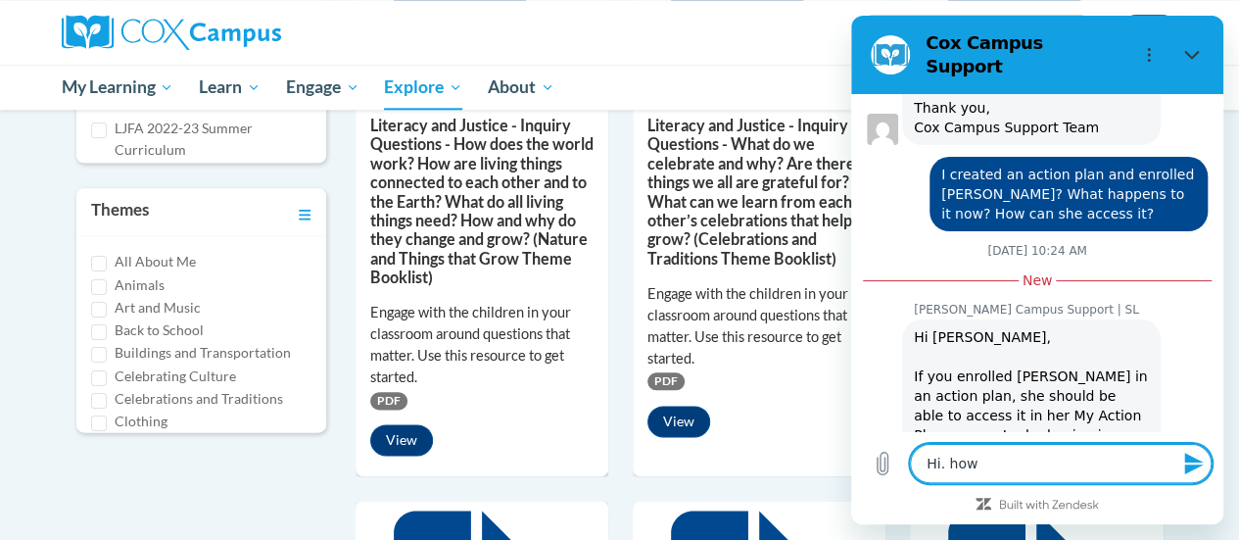
type textarea "Hi. how d"
type textarea "x"
type textarea "Hi. how do"
type textarea "x"
type textarea "Hi. how do"
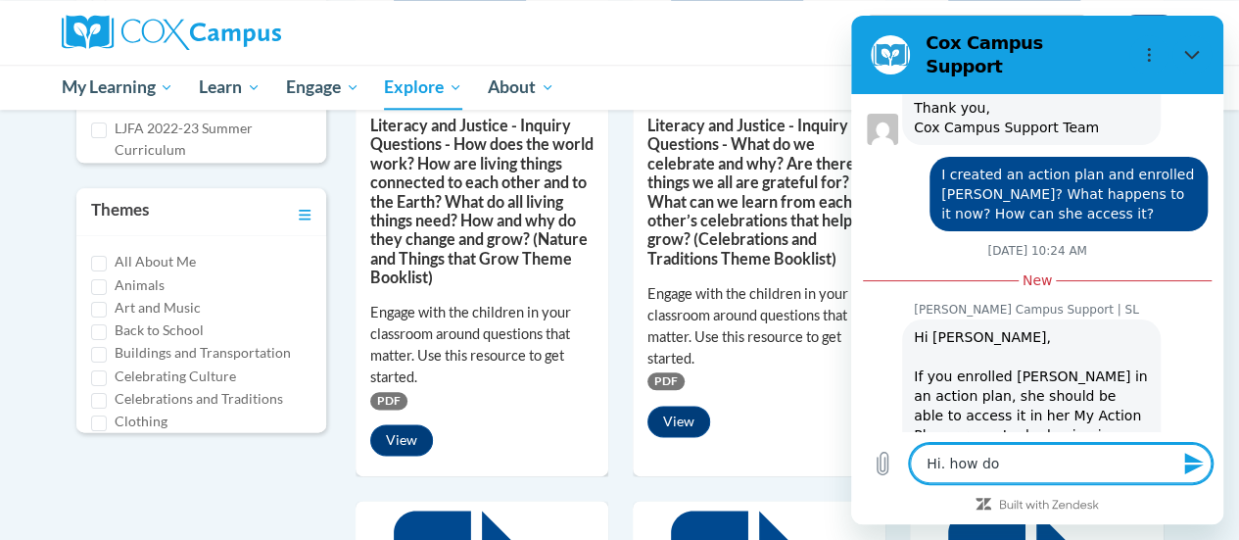
type textarea "x"
type textarea "Hi. how do I"
type textarea "x"
type textarea "Hi. how do I"
type textarea "x"
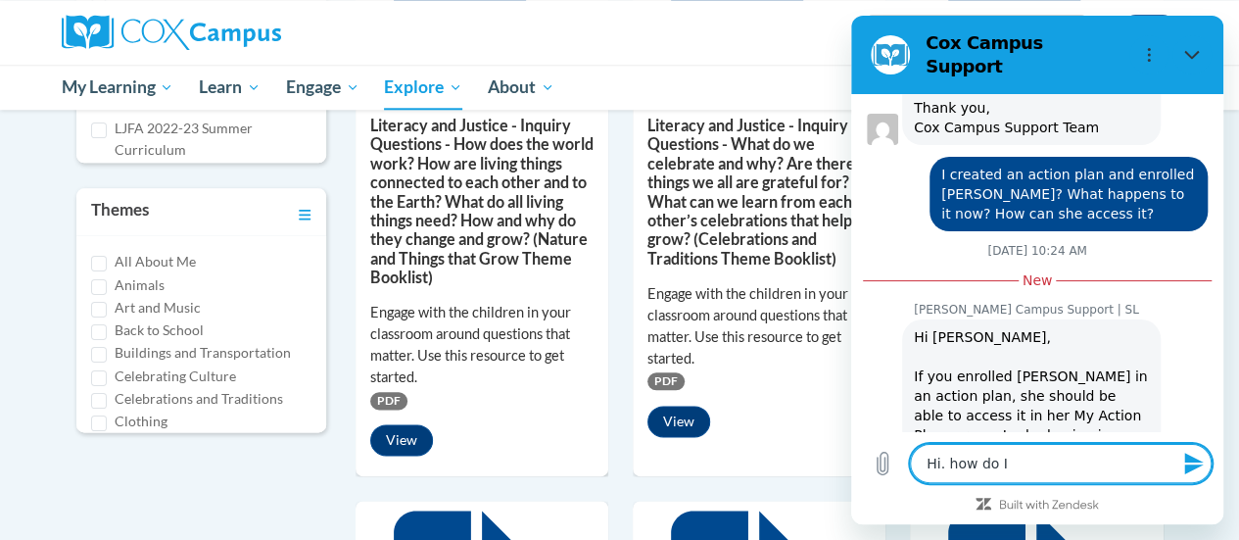
type textarea "Hi. how do I s"
type textarea "x"
type textarea "Hi. how do I st"
type textarea "x"
type textarea "Hi. how do I sta"
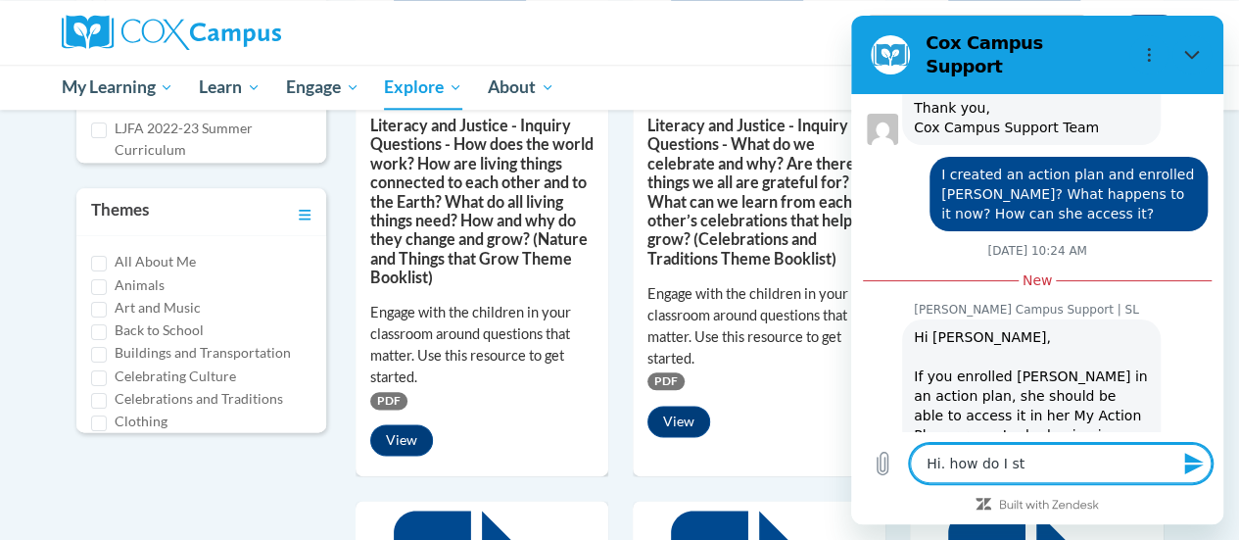
type textarea "x"
type textarea "Hi. how do I star"
type textarea "x"
type textarea "Hi. how do I start"
type textarea "x"
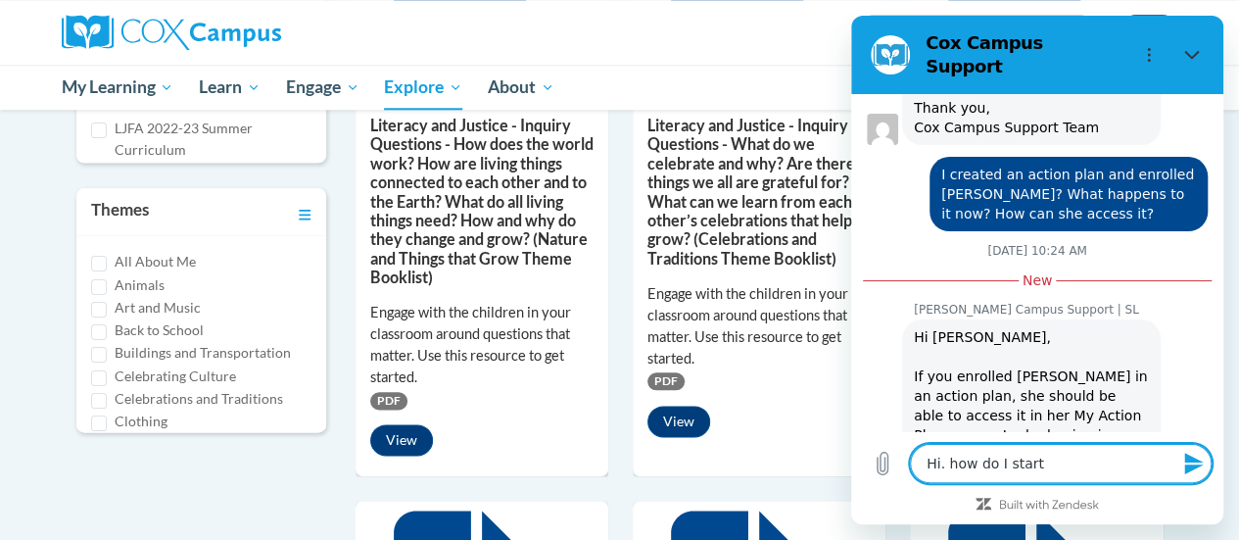
type textarea "Hi. how do I start"
type textarea "x"
type textarea "Hi. how do I start a"
type textarea "x"
type textarea "Hi. how do I start a"
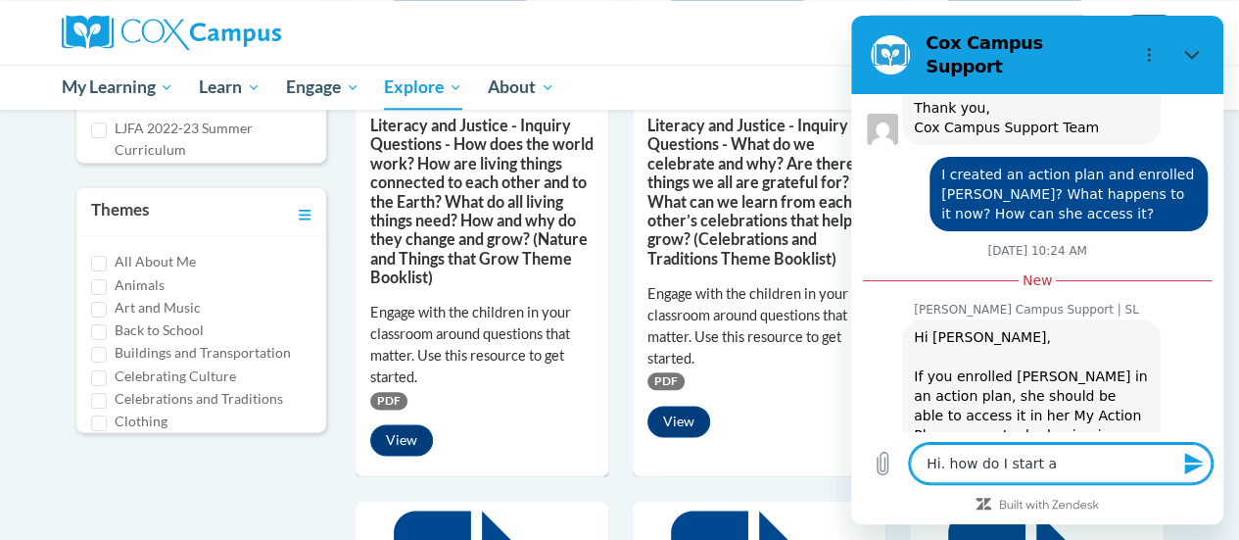
type textarea "x"
type textarea "Hi. how do I start a n"
type textarea "x"
type textarea "Hi. how do I start a ne"
type textarea "x"
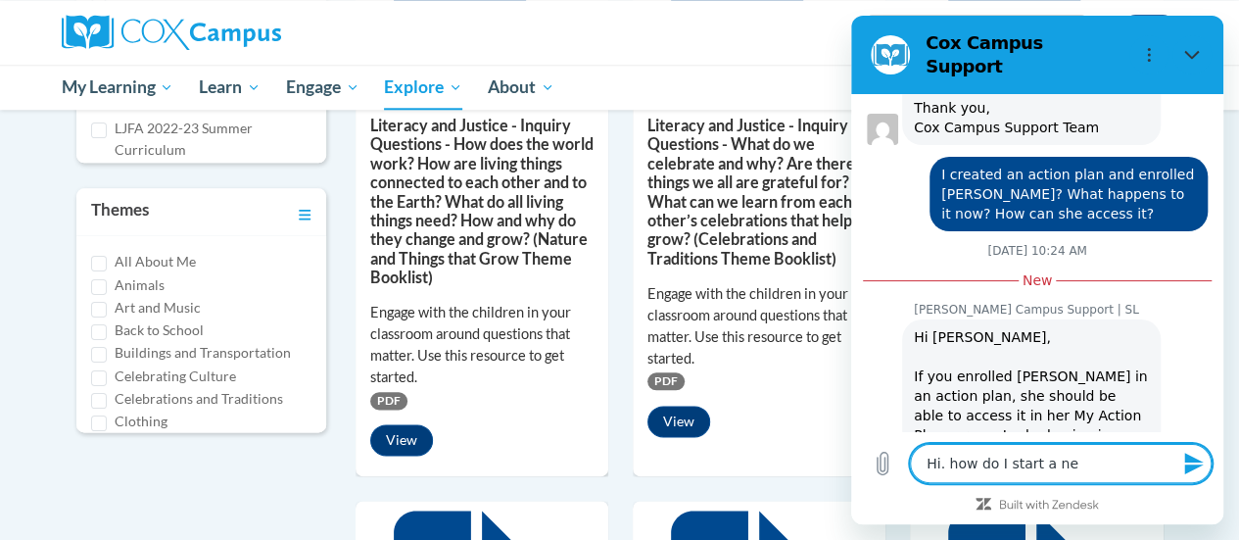
type textarea "Hi. how do I start a new"
type textarea "x"
type textarea "Hi. how do I start a new"
type textarea "x"
type textarea "Hi. how do I start a new g"
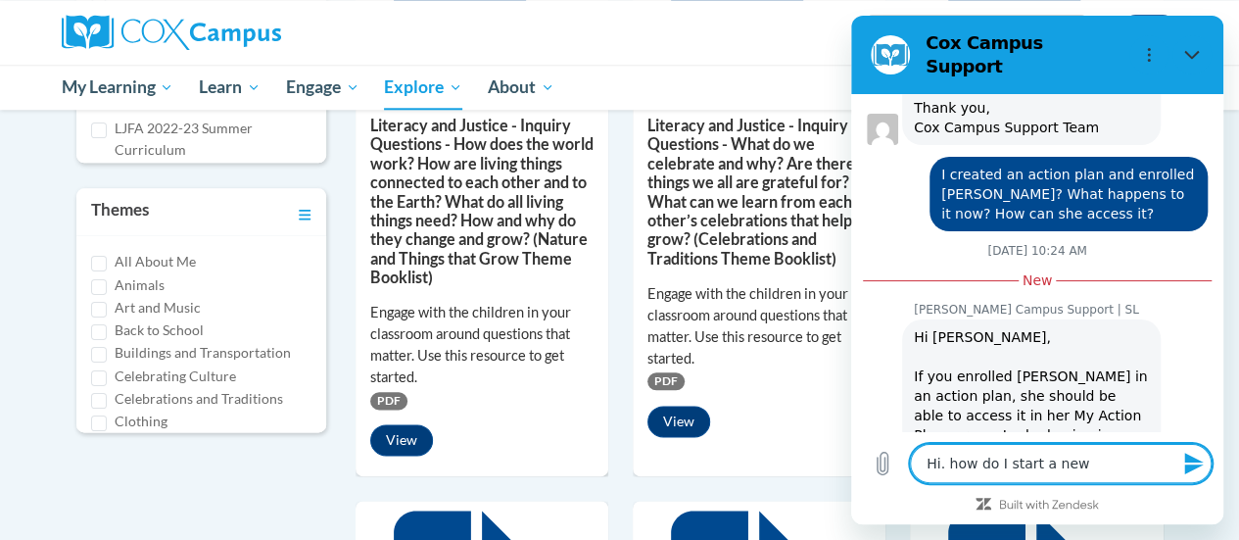
type textarea "x"
type textarea "Hi. how do I start a new gr"
type textarea "x"
type textarea "Hi. how do I start a new gro"
type textarea "x"
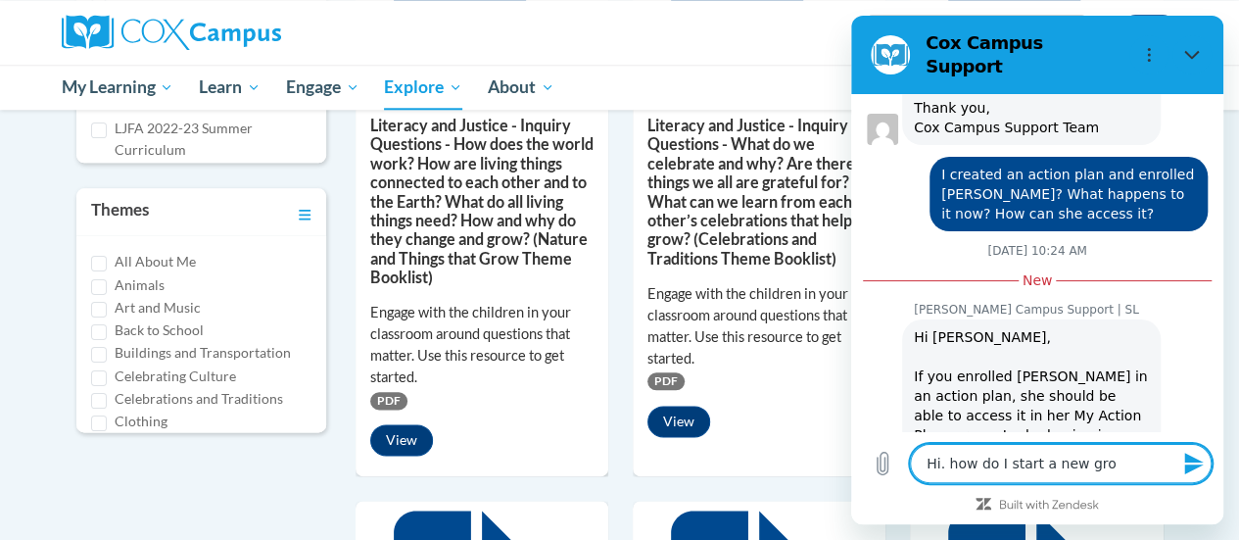
type textarea "Hi. how do I start a new grou"
type textarea "x"
type textarea "Hi. how do I start a new group"
type textarea "x"
type textarea "Hi. how do I start a new group?"
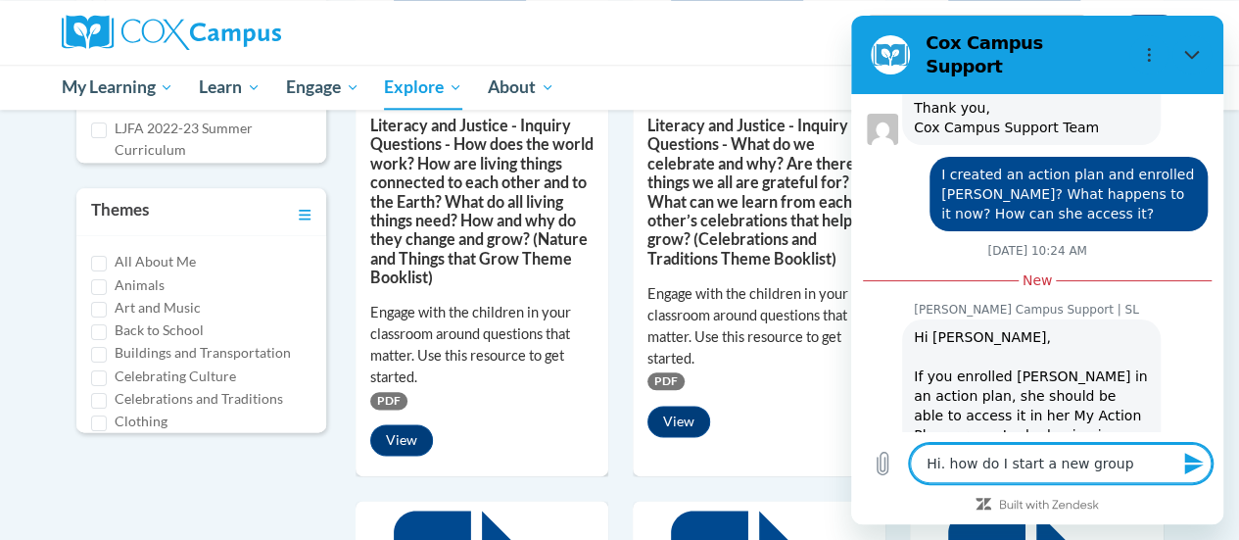
type textarea "x"
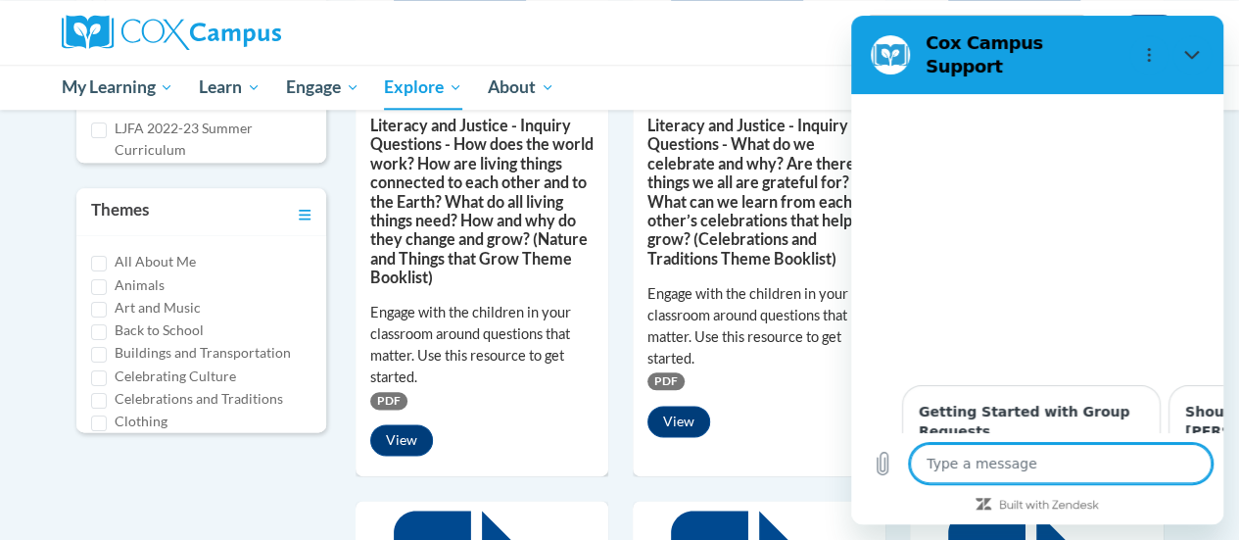
scroll to position [7244, 0]
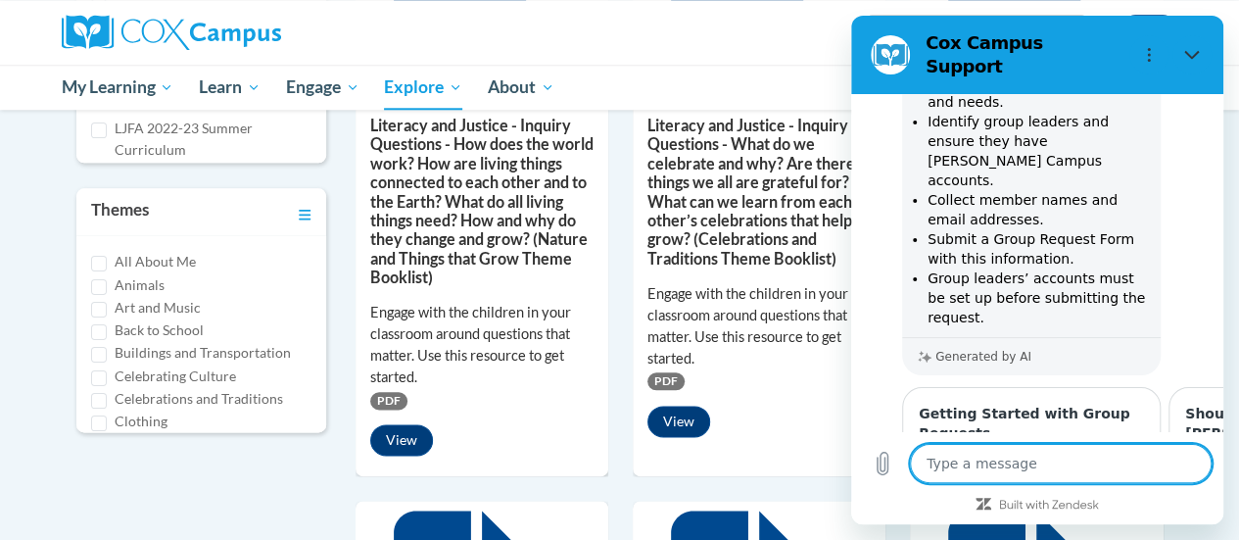
type textarea "x"
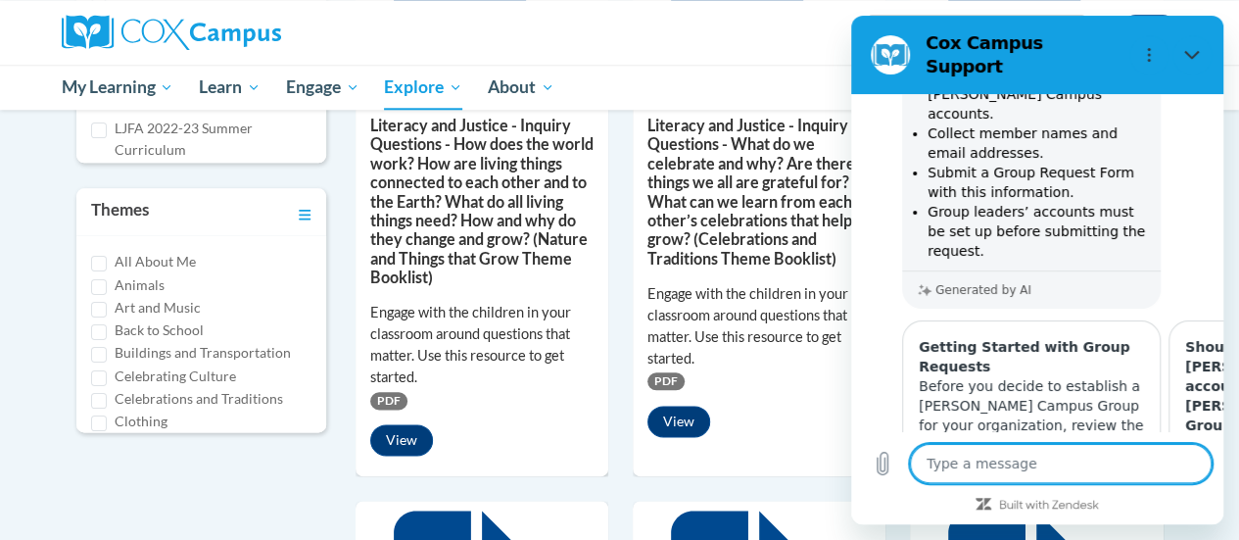
scroll to position [7359, 0]
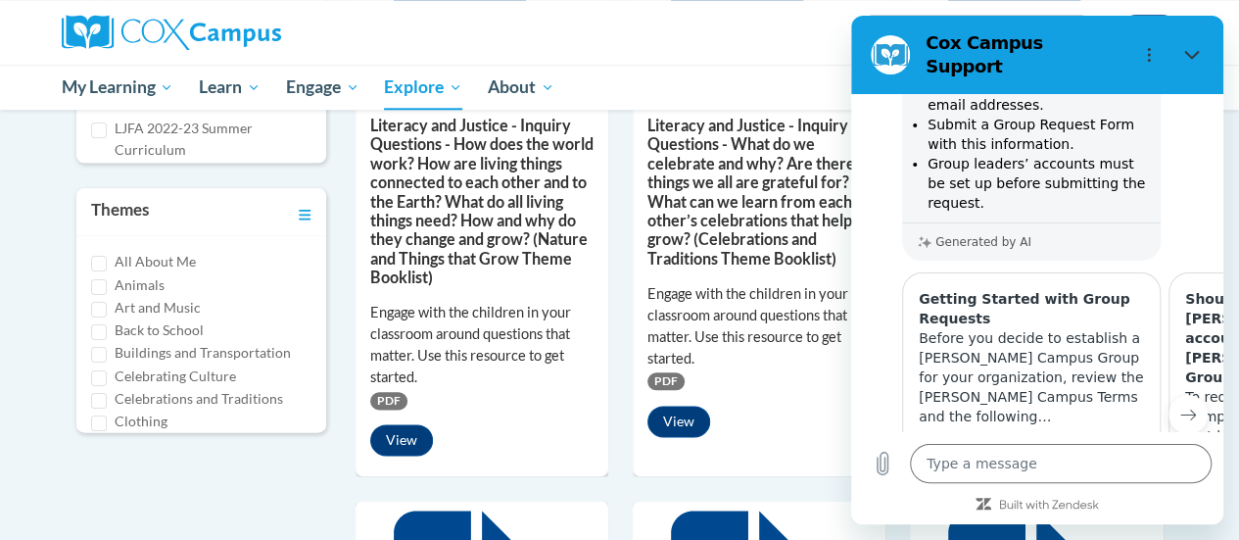
click at [1182, 411] on icon "Next item" at bounding box center [1189, 416] width 15 height 10
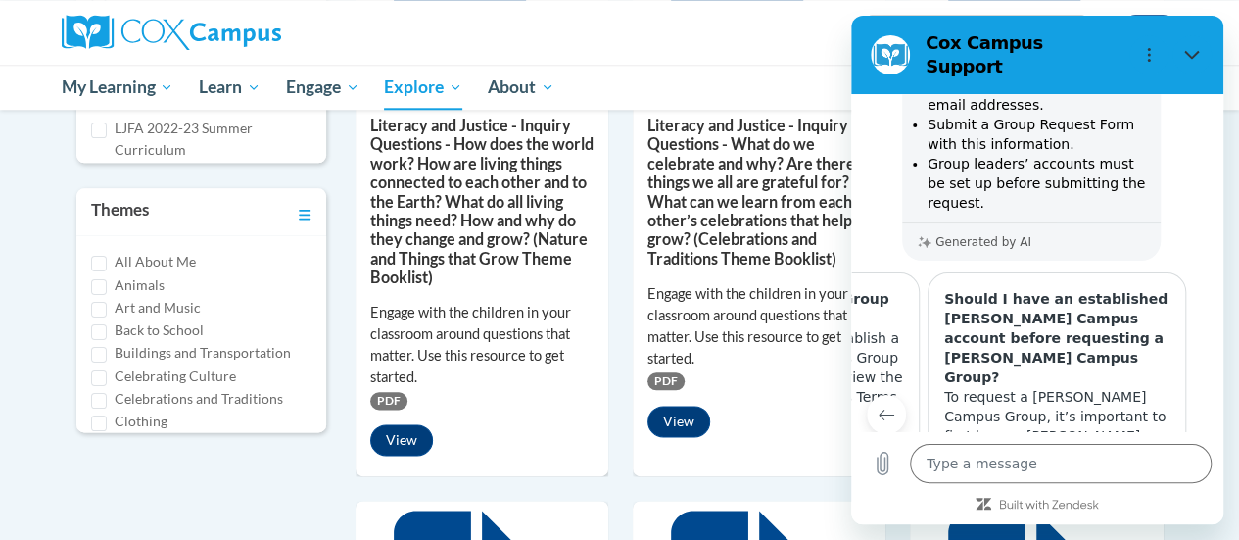
click at [887, 395] on button "Previous item" at bounding box center [886, 414] width 39 height 39
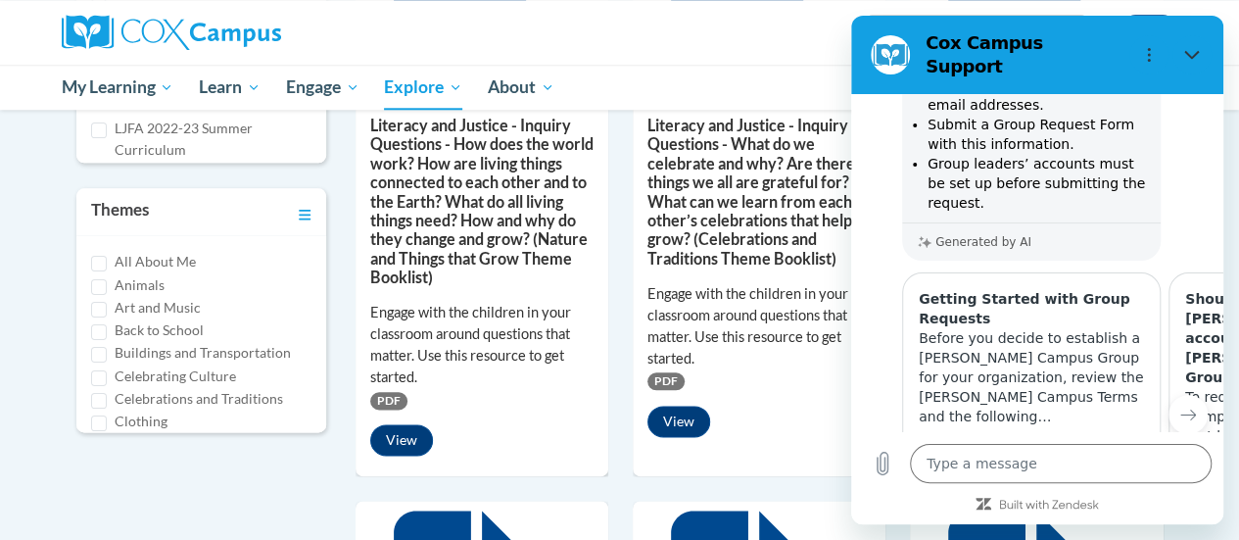
click at [952, 508] on link "View article" at bounding box center [1031, 527] width 241 height 39
click at [944, 454] on textarea at bounding box center [1061, 463] width 302 height 39
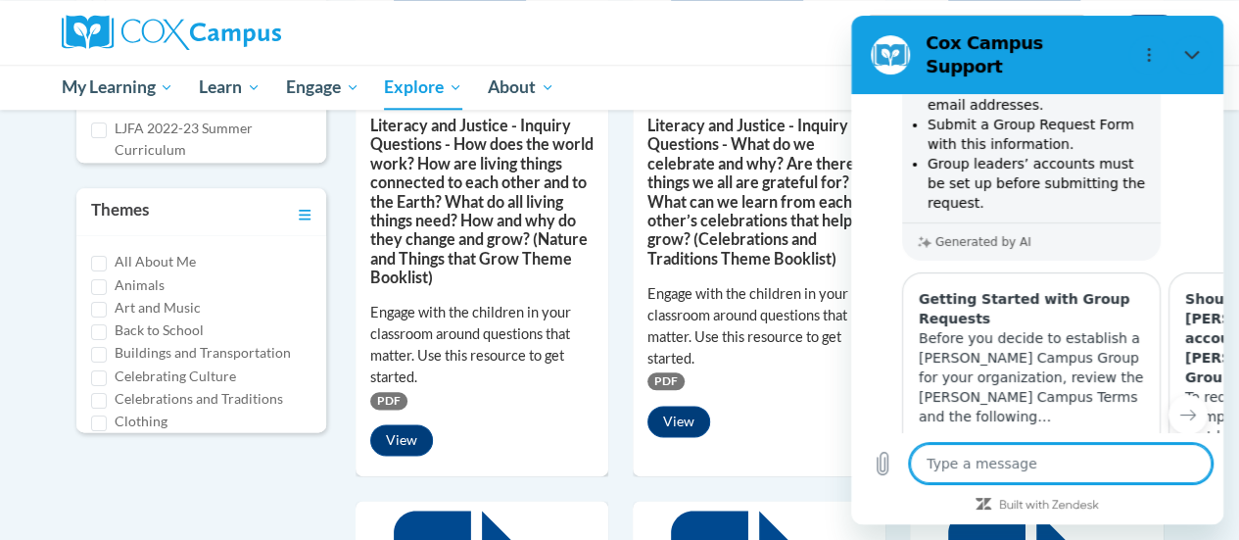
type textarea "I"
type textarea "x"
type textarea "I"
type textarea "x"
type textarea "I"
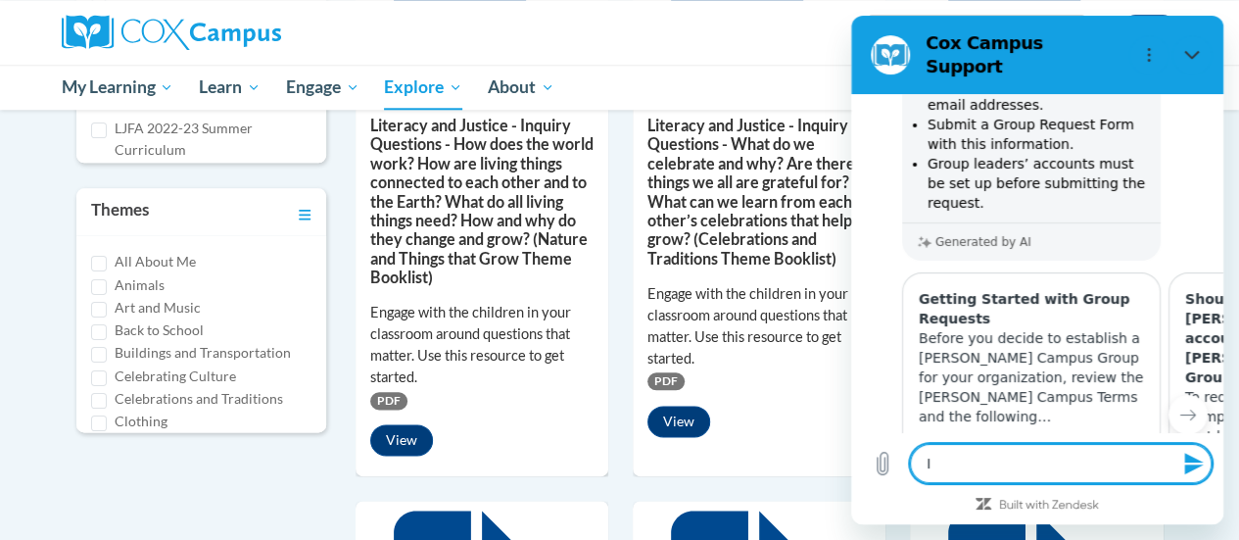
type textarea "x"
type textarea "W"
type textarea "x"
type textarea "Wh"
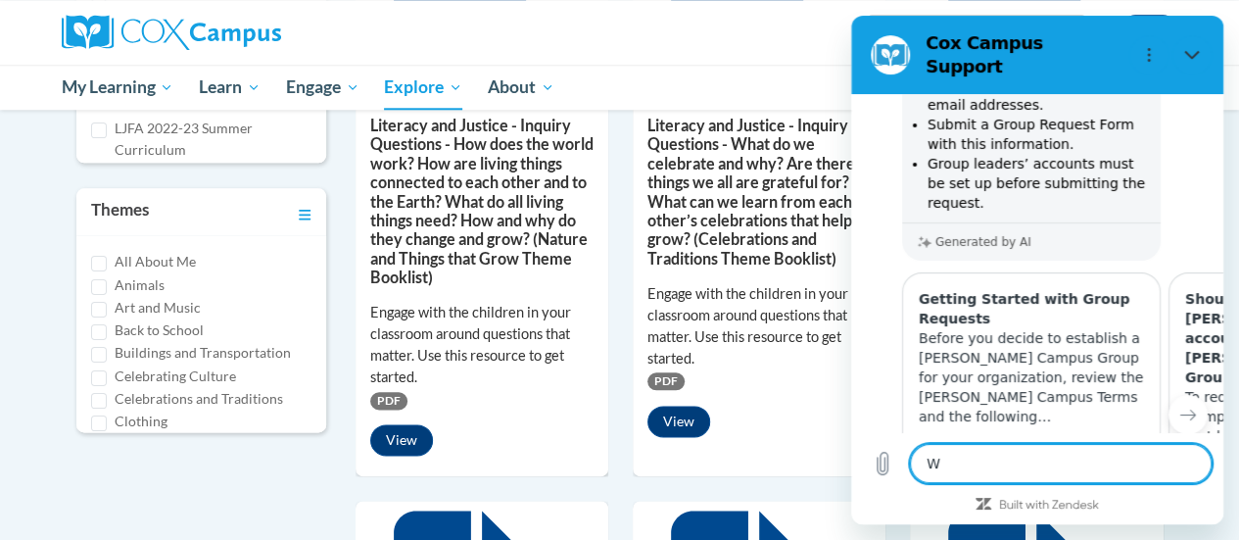
type textarea "x"
type textarea "Wha"
type textarea "x"
type textarea "What"
type textarea "x"
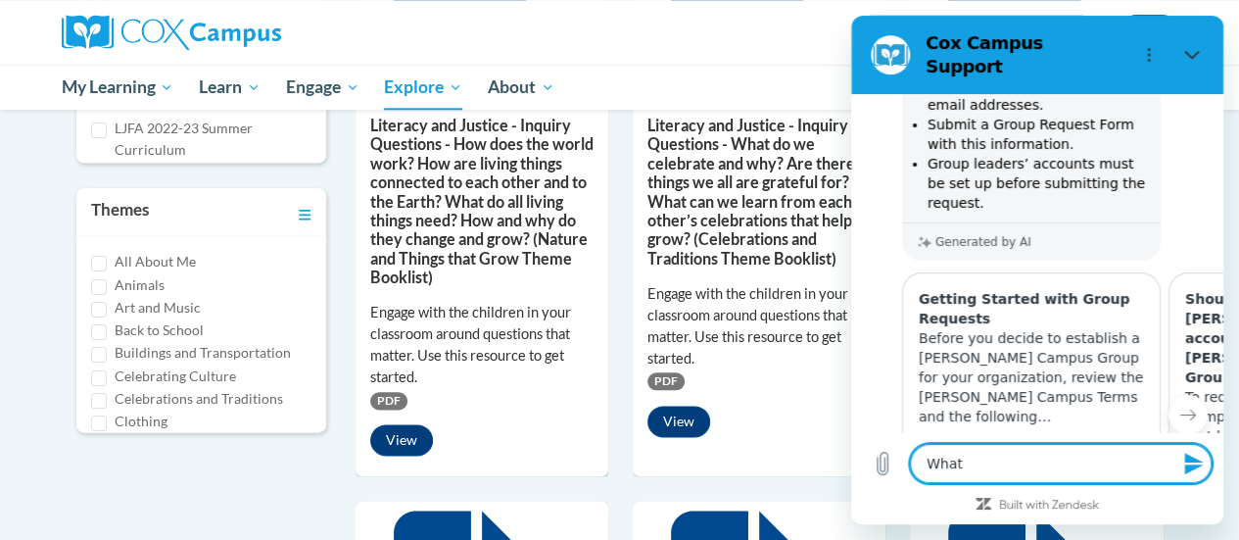
type textarea "What"
type textarea "x"
type textarea "What"
type textarea "x"
type textarea "Wha"
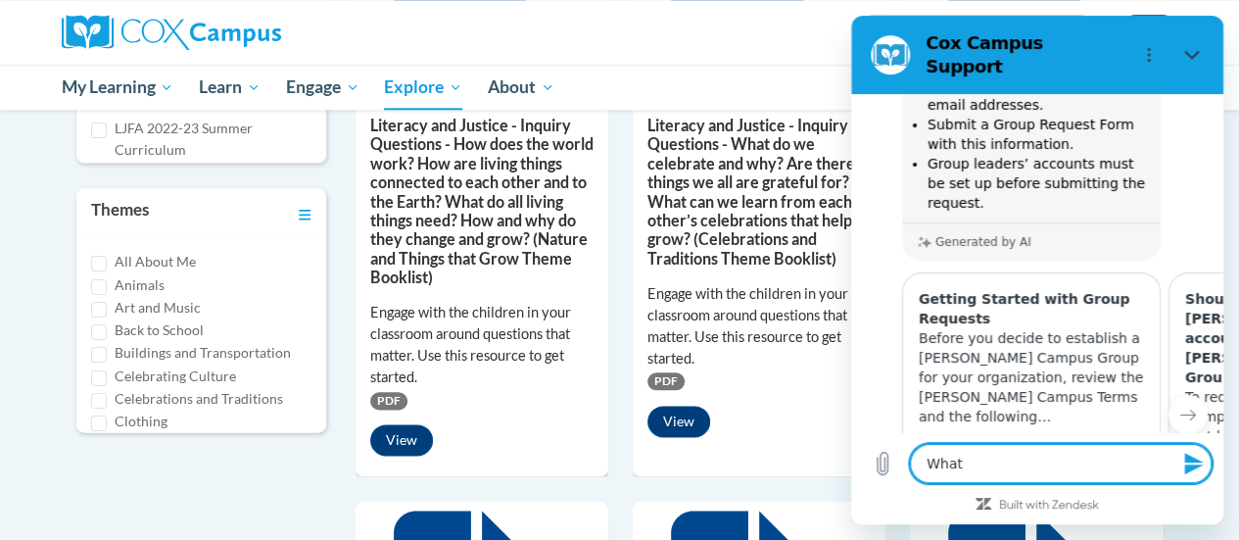
type textarea "x"
type textarea "Wh"
type textarea "x"
type textarea "W"
type textarea "x"
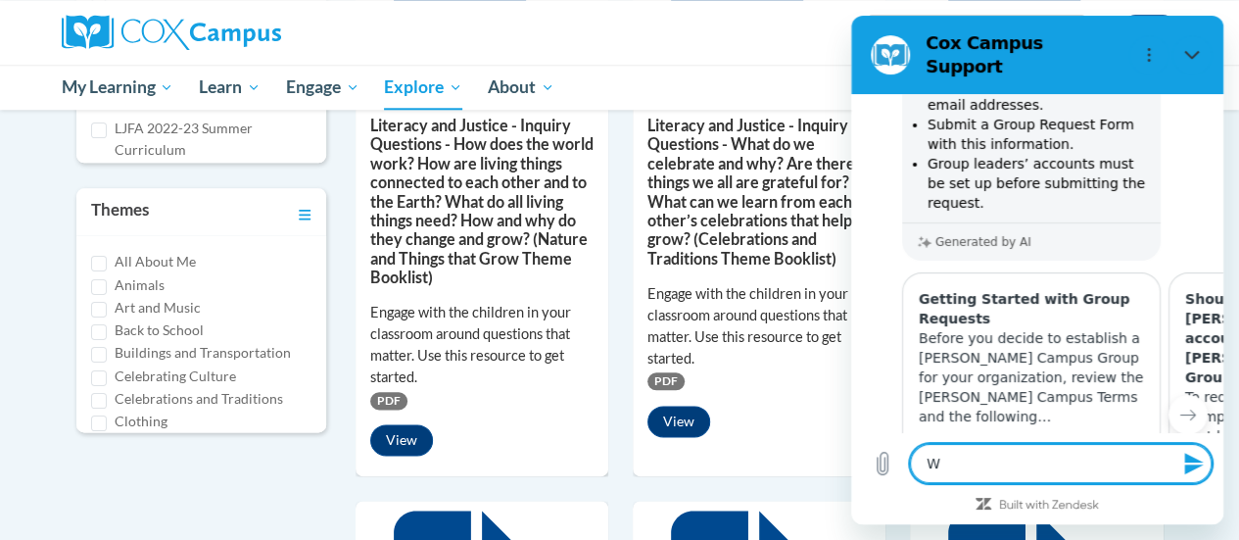
type textarea "x"
type textarea "I"
type textarea "x"
type textarea "I"
type textarea "x"
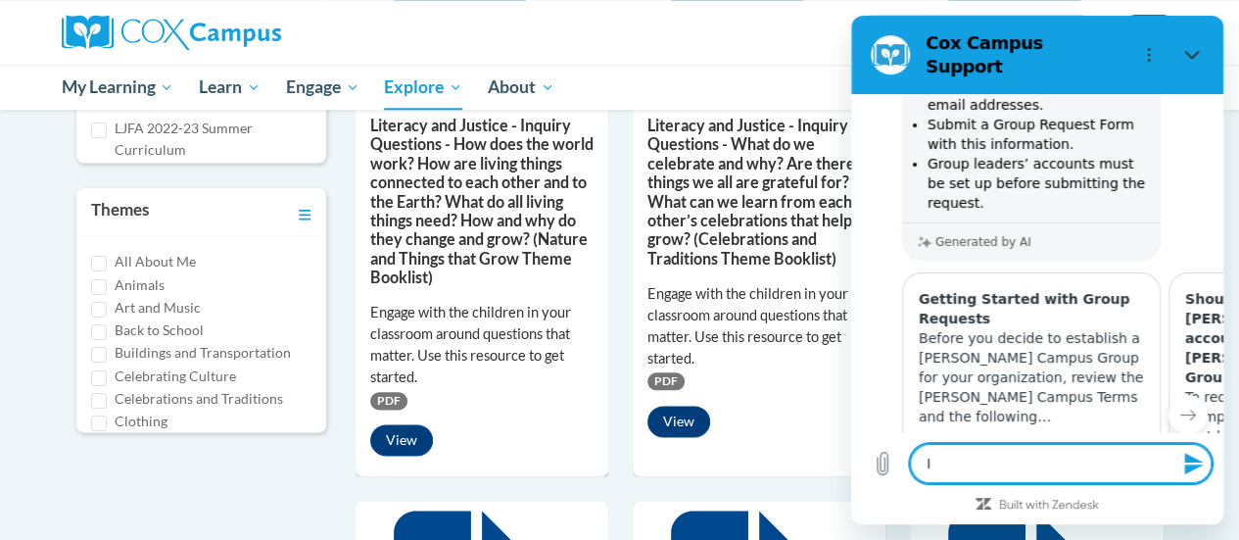
type textarea "I f"
type textarea "x"
type textarea "I fo"
type textarea "x"
type textarea "I fol"
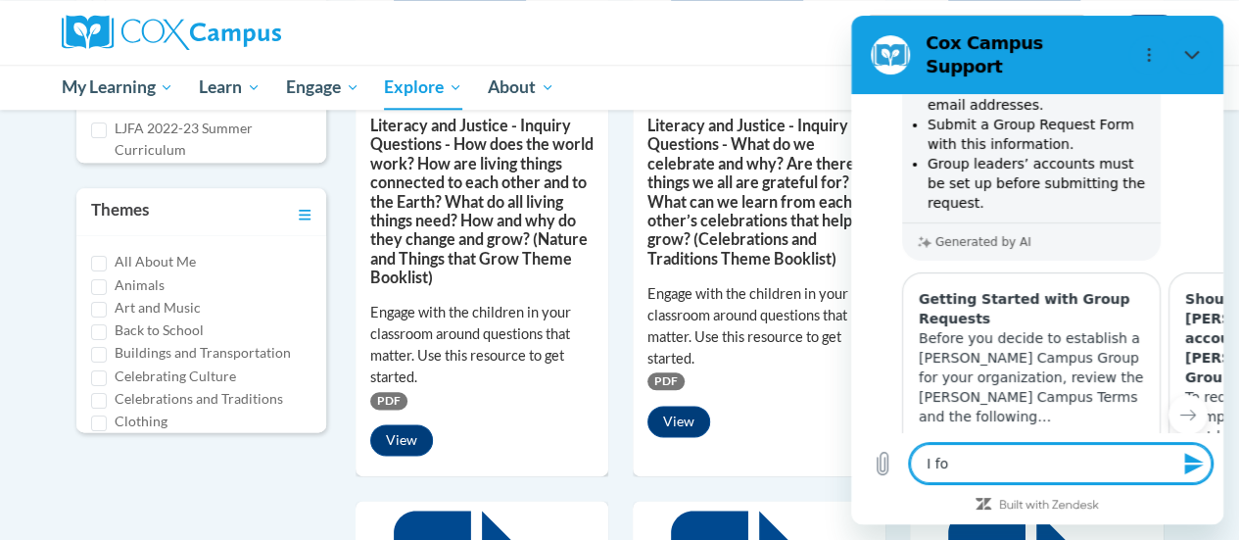
type textarea "x"
type textarea "I foll"
type textarea "x"
type textarea "I follo"
type textarea "x"
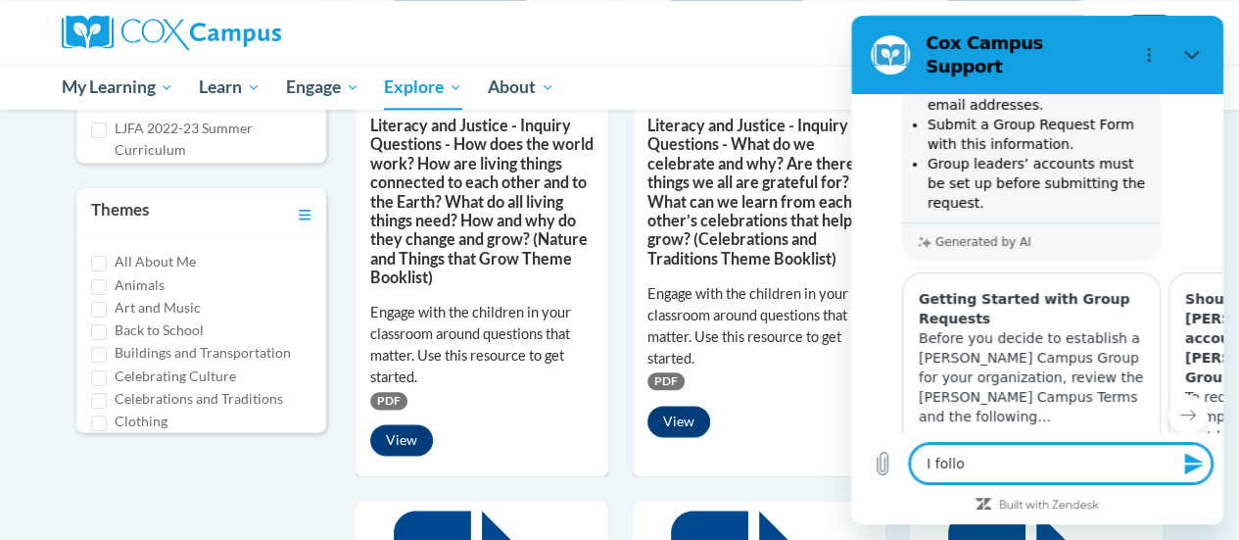
type textarea "I follow"
type textarea "x"
type textarea "I followe"
type textarea "x"
type textarea "I followed"
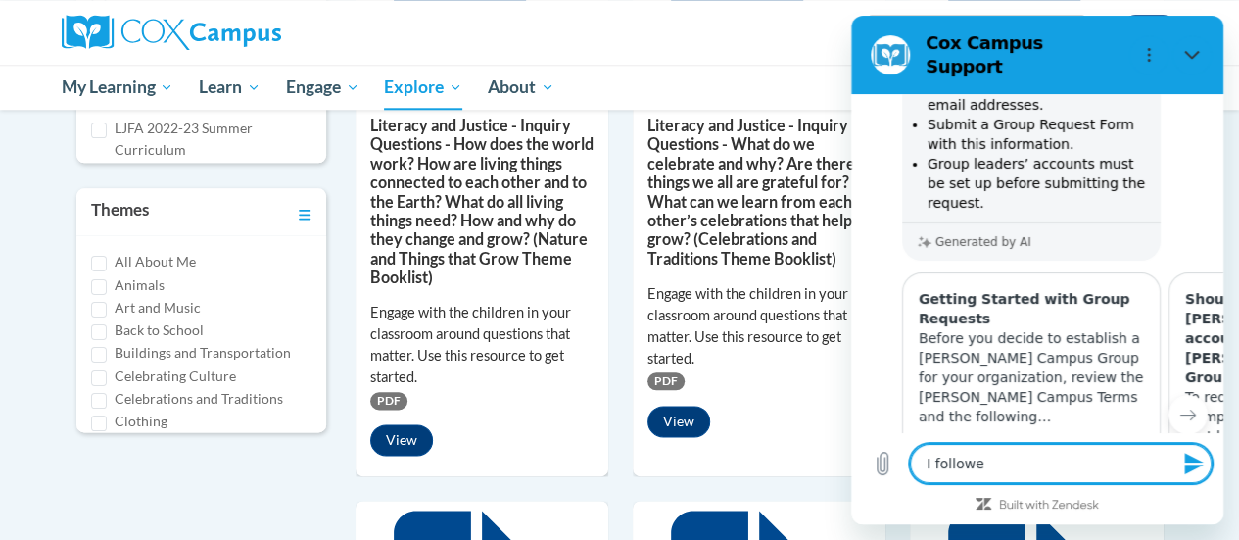
type textarea "x"
type textarea "I followed"
type textarea "x"
type textarea "I followed t"
type textarea "x"
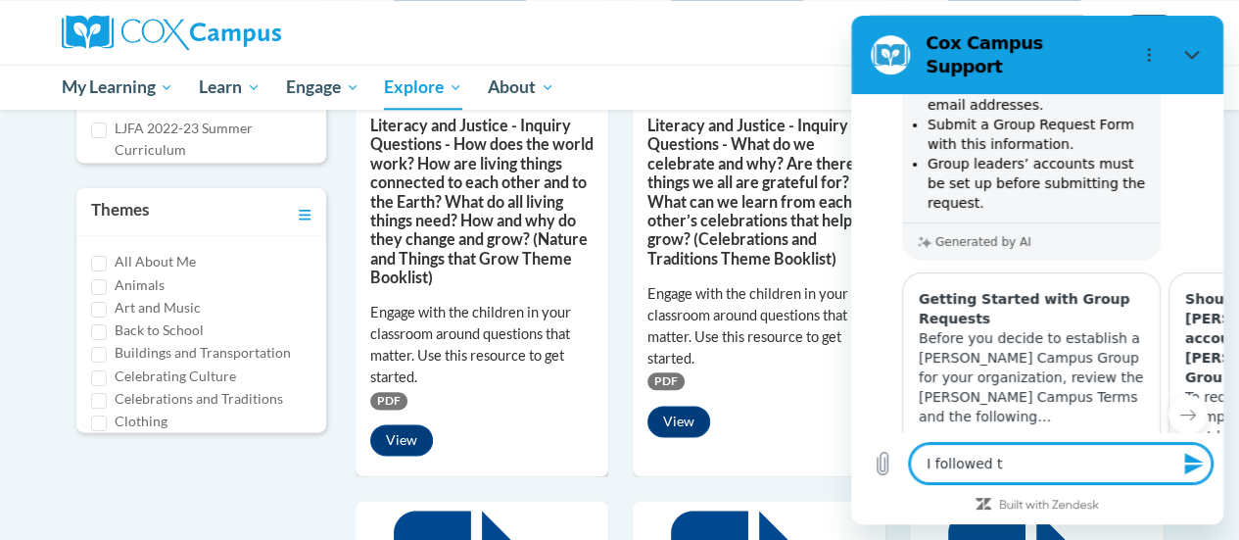
type textarea "I followed th"
type textarea "x"
type textarea "I followed the"
type textarea "x"
type textarea "I followed the"
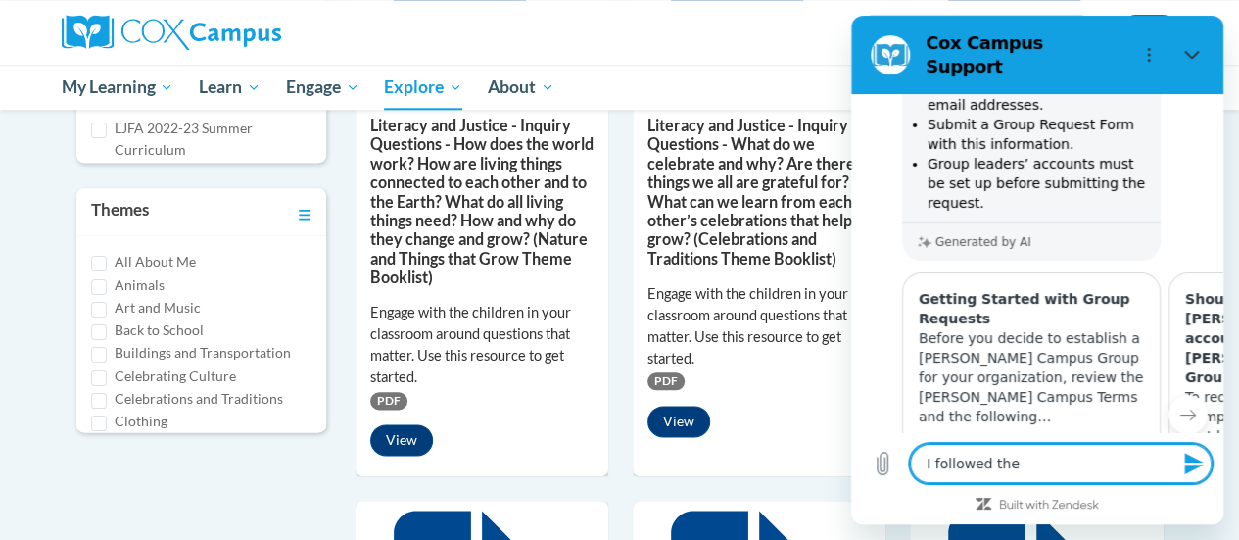
type textarea "x"
type textarea "I followed the l"
type textarea "x"
type textarea "I followed the ln"
type textarea "x"
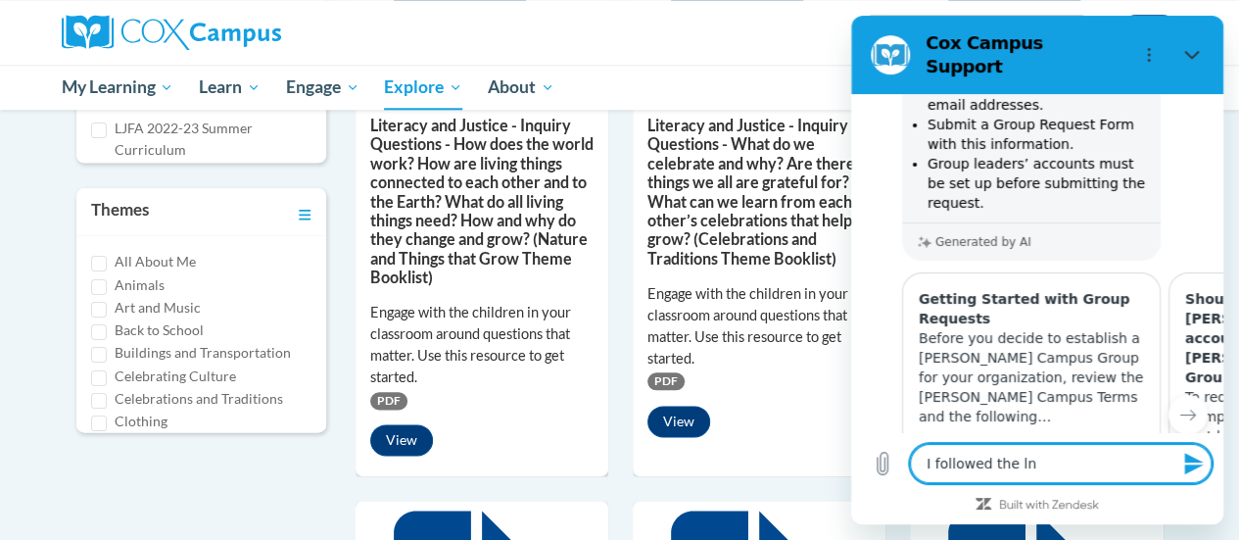
type textarea "I followed the lnk"
type textarea "x"
type textarea "I followed the lnk"
type textarea "x"
type textarea "I followed the lnk a"
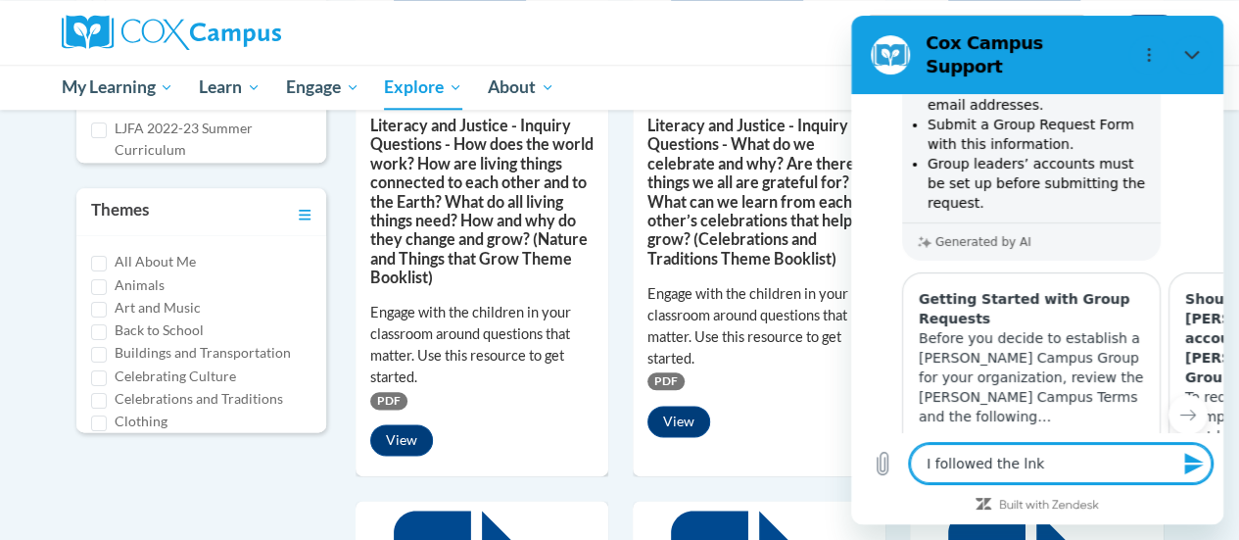
type textarea "x"
type textarea "I followed the lnk an"
type textarea "x"
type textarea "I followed the lnk and"
type textarea "x"
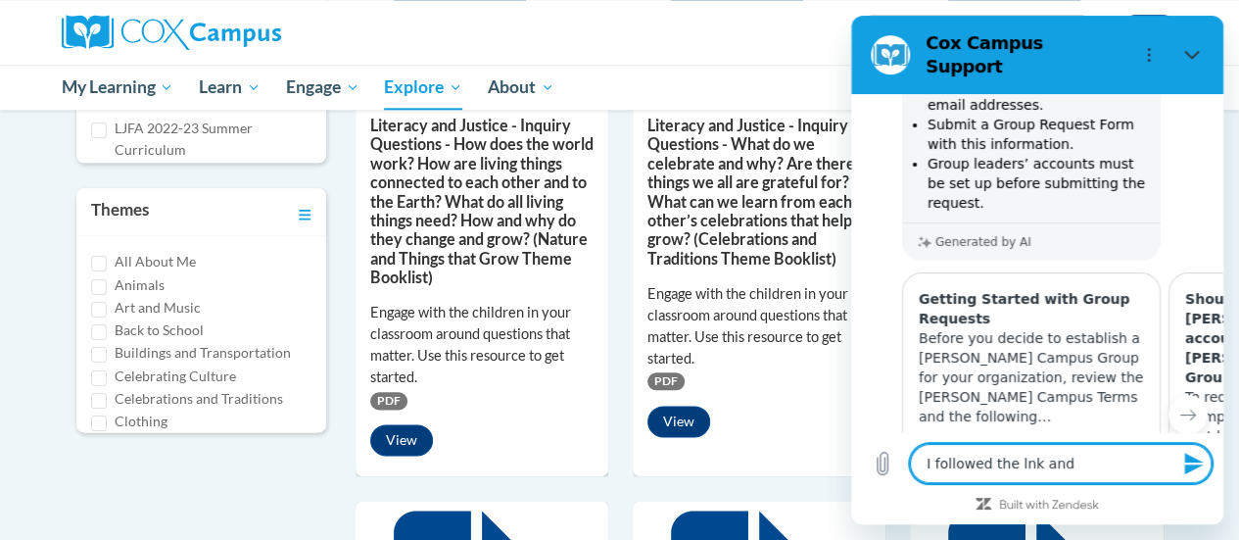
type textarea "I followed the lnk and"
type textarea "x"
type textarea "I followed the lnk and m"
type textarea "x"
type textarea "I followed the lnk and ma"
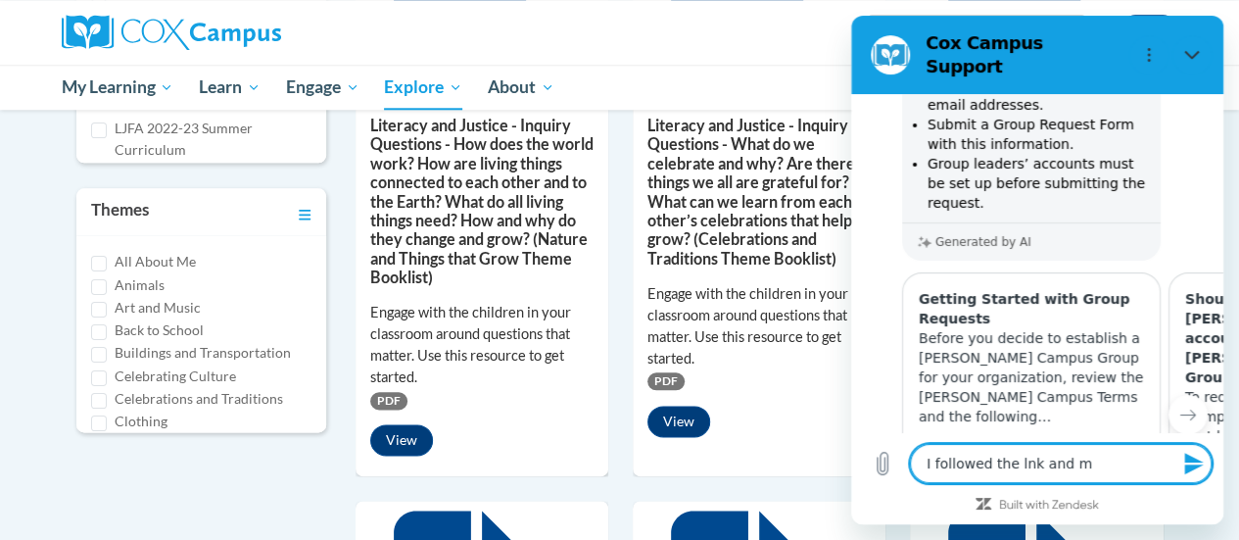
type textarea "x"
type textarea "I followed the lnk and mad"
type textarea "x"
type textarea "I followed the lnk and made"
type textarea "x"
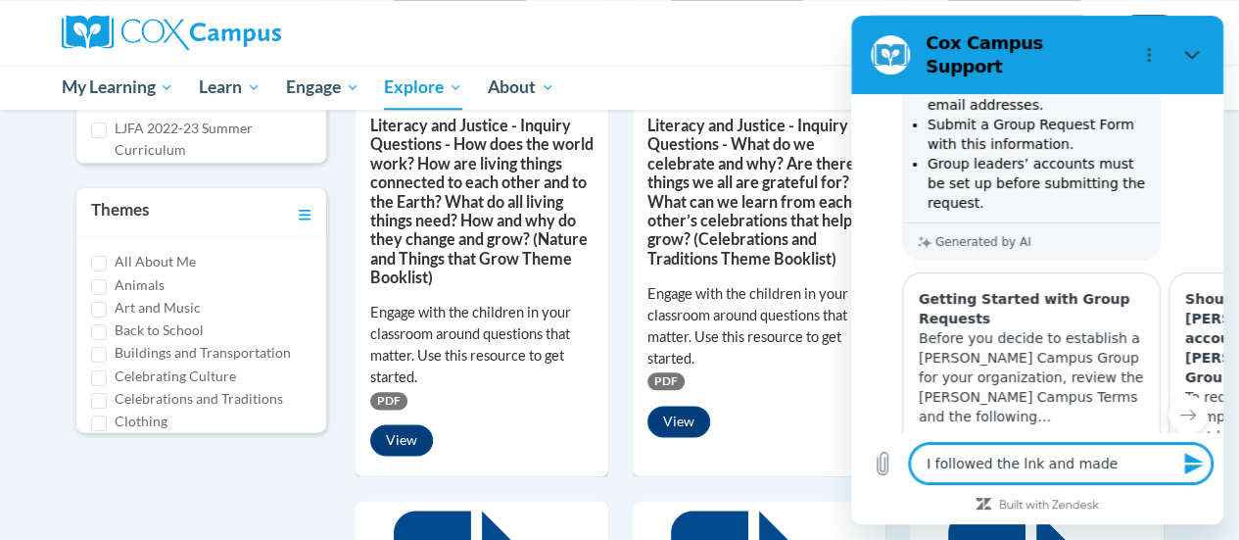
type textarea "I followed the lnk and made"
type textarea "x"
type textarea "I followed the lnk and made t"
type textarea "x"
type textarea "I followed the lnk and made th"
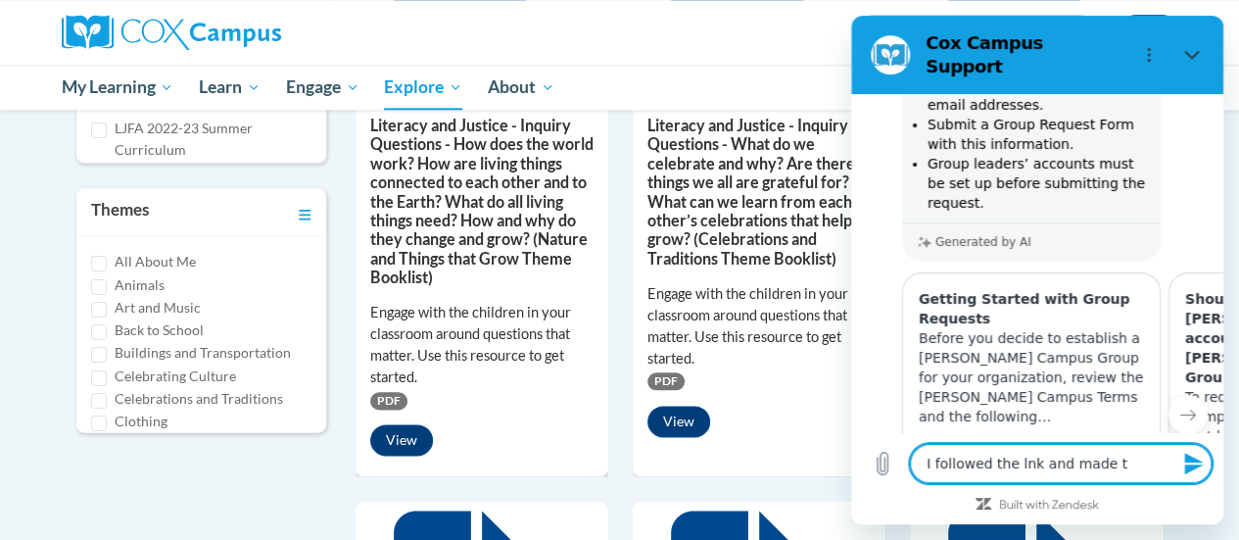
type textarea "x"
type textarea "I followed the lnk and made the"
type textarea "x"
type textarea "I followed the lnk and made the"
type textarea "x"
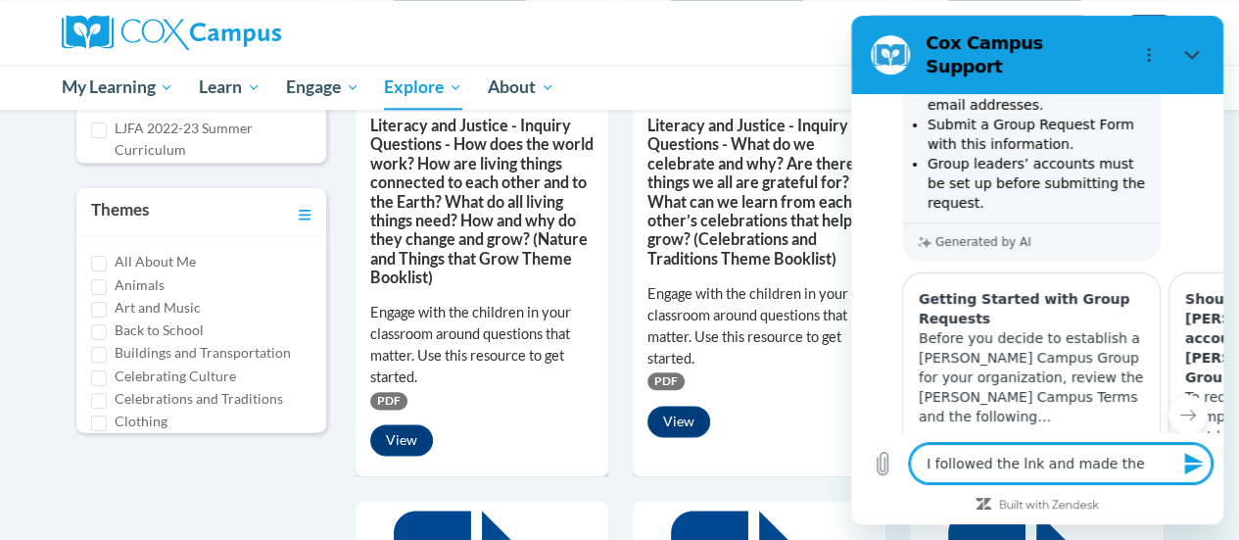
type textarea "I followed the lnk and made the l"
type textarea "x"
type textarea "I followed the lnk and made the li"
type textarea "x"
type textarea "I followed the lnk and made the lis"
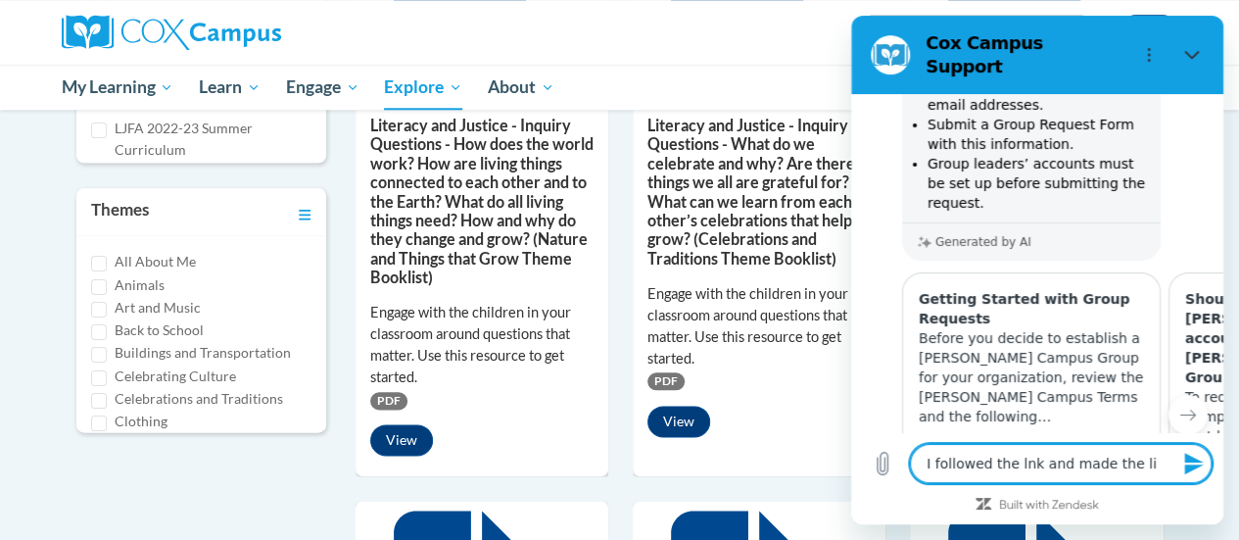
type textarea "x"
type textarea "I followed the lnk and made the list"
type textarea "x"
type textarea "I followed the lnk and made the list."
type textarea "x"
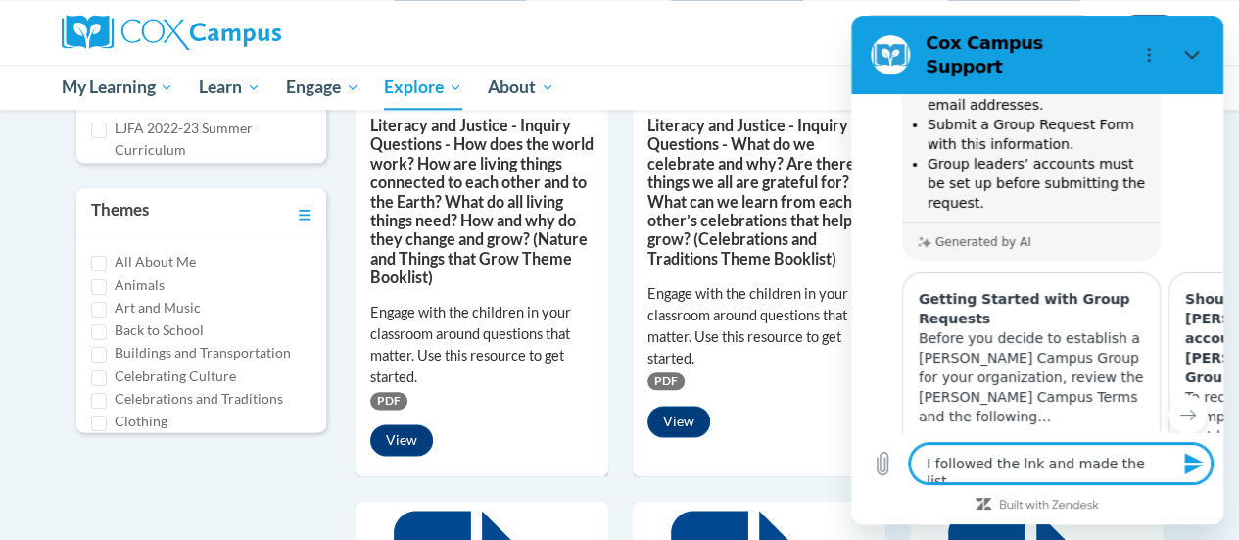
type textarea "I followed the lnk and made the list."
type textarea "x"
type textarea "I followed the lnk and made the list. W"
type textarea "x"
type textarea "I followed the lnk and made the list. Wh"
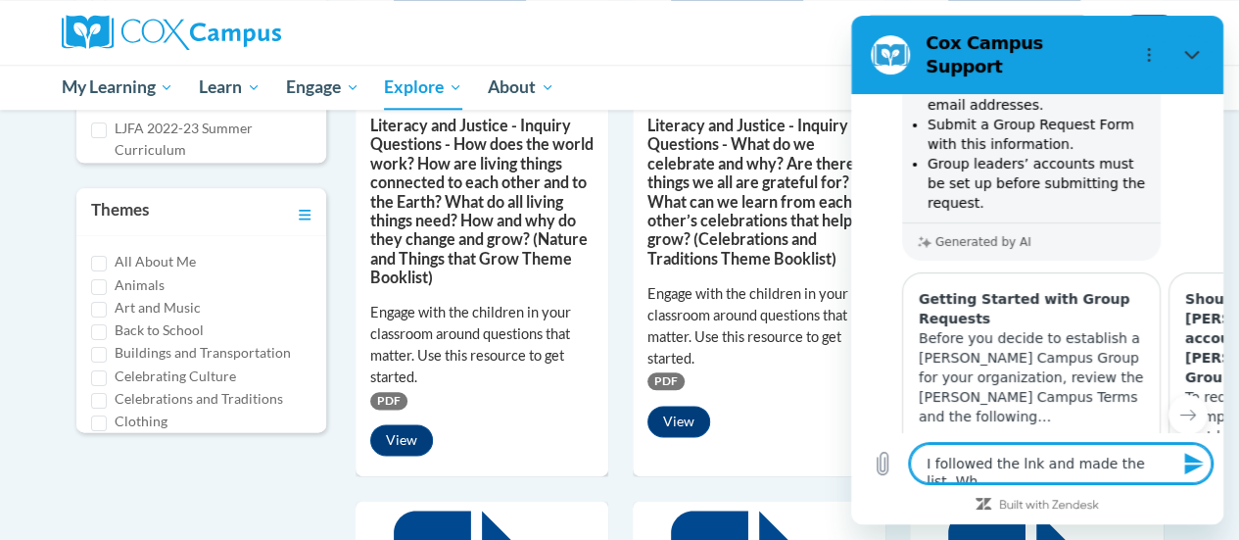
type textarea "x"
type textarea "I followed the lnk and made the list. Wha"
type textarea "x"
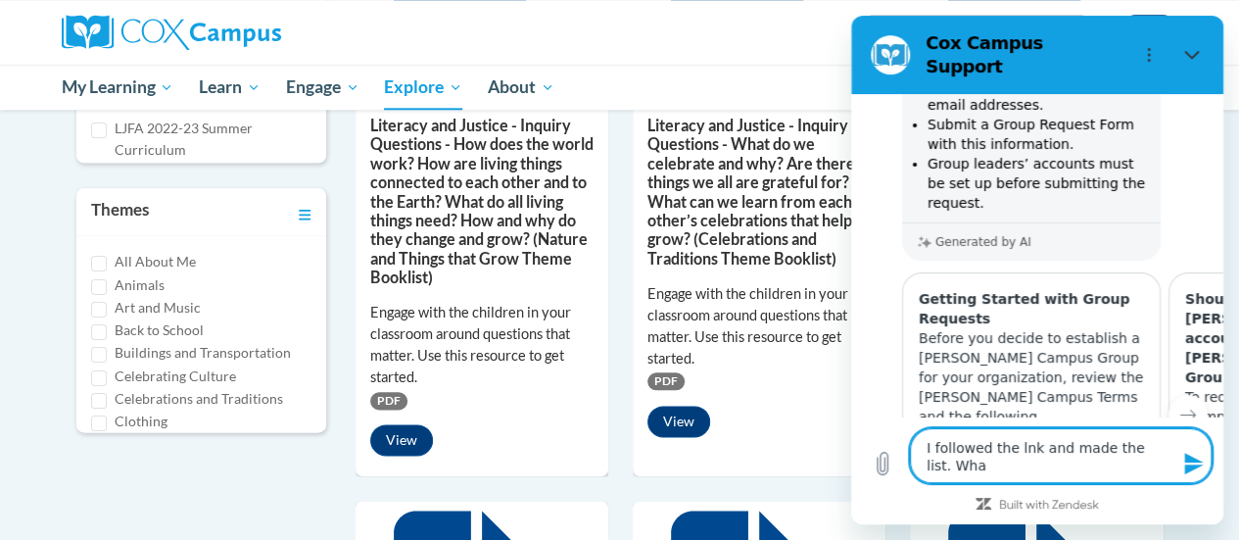
type textarea "I followed the lnk and made the list. What"
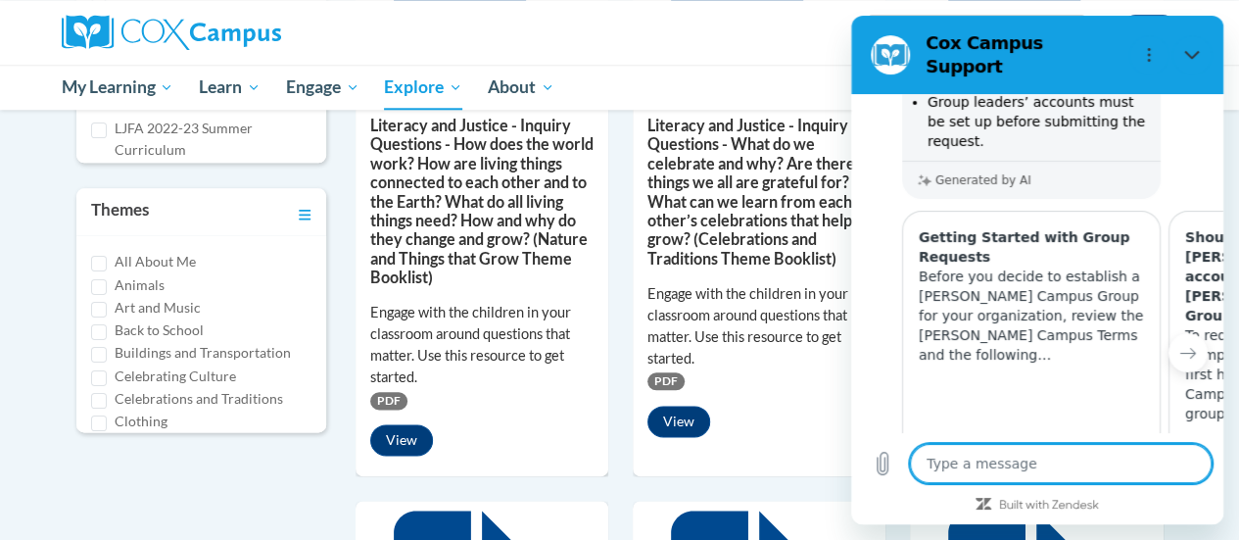
scroll to position [7419, 0]
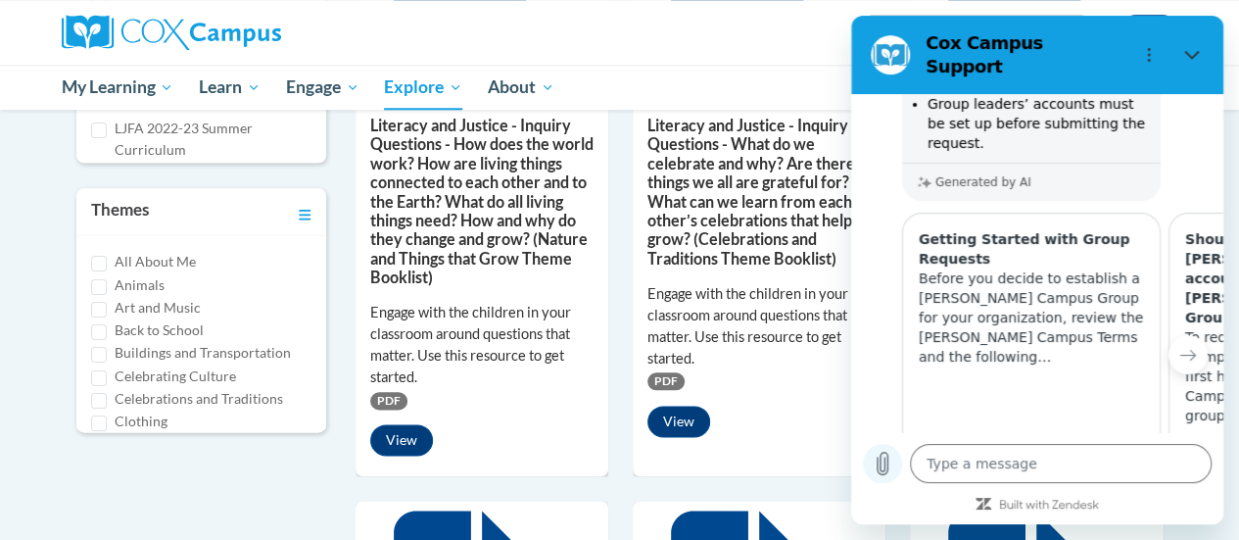
click at [891, 463] on icon "Upload file" at bounding box center [883, 464] width 24 height 24
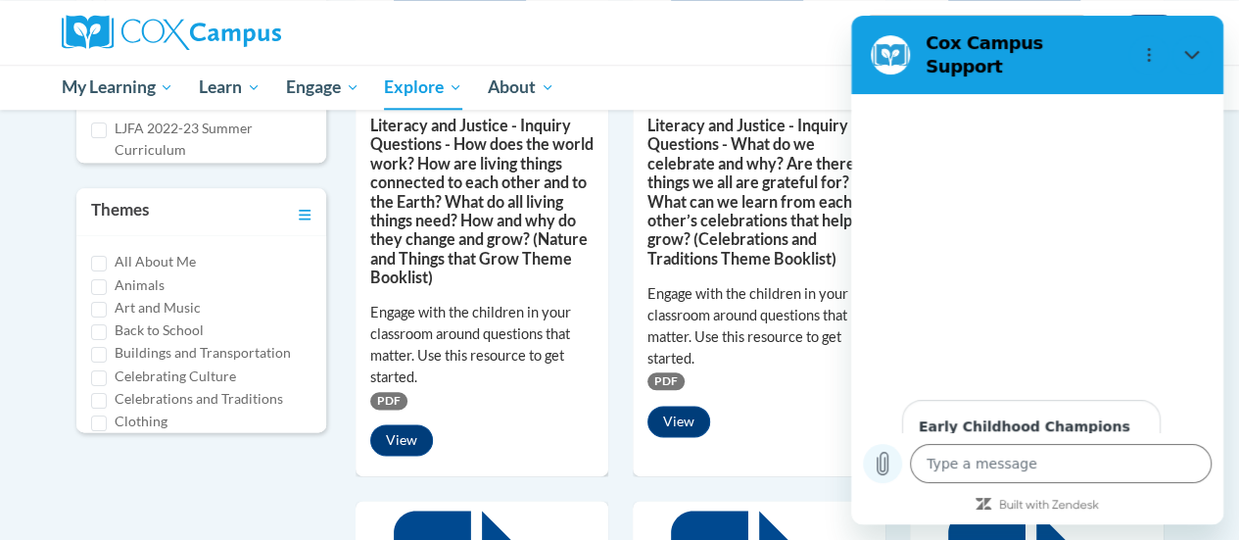
scroll to position [8035, 0]
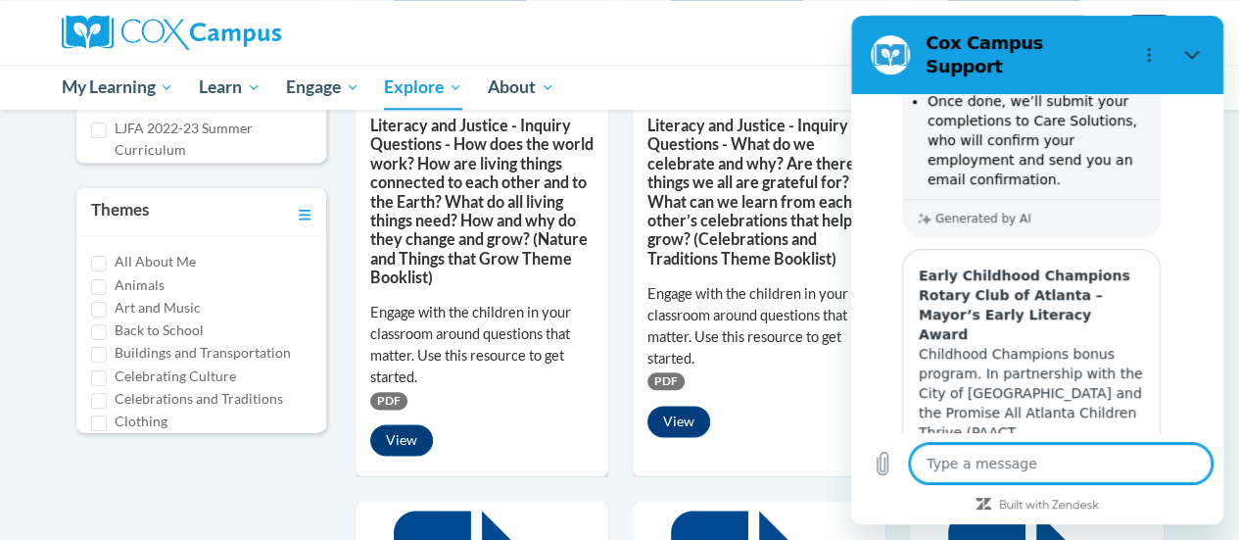
scroll to position [8186, 0]
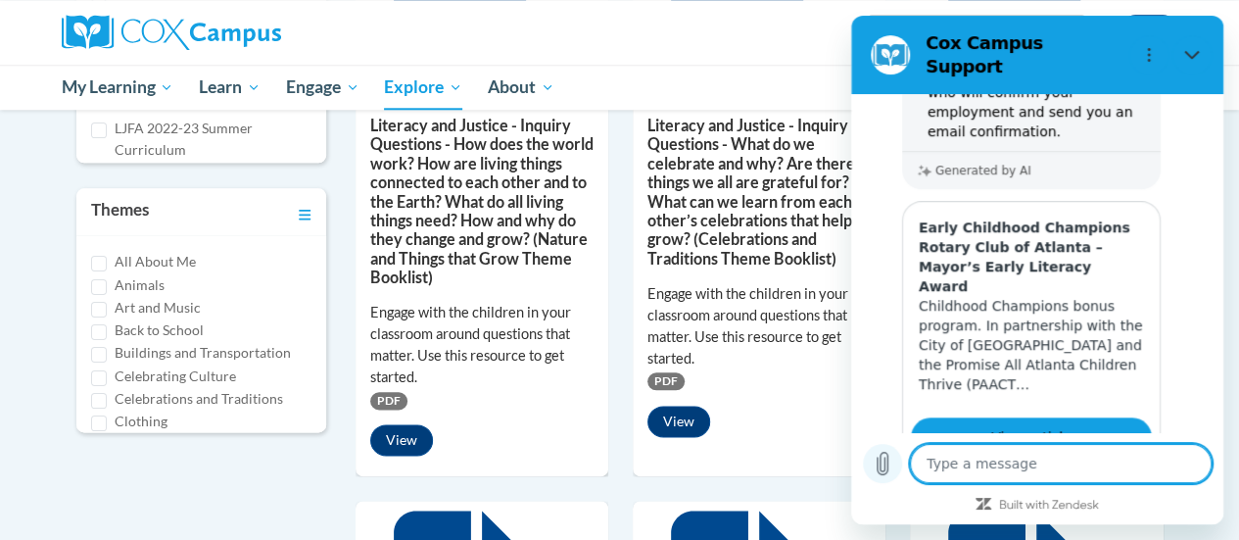
click at [890, 461] on icon "Upload file" at bounding box center [883, 464] width 24 height 24
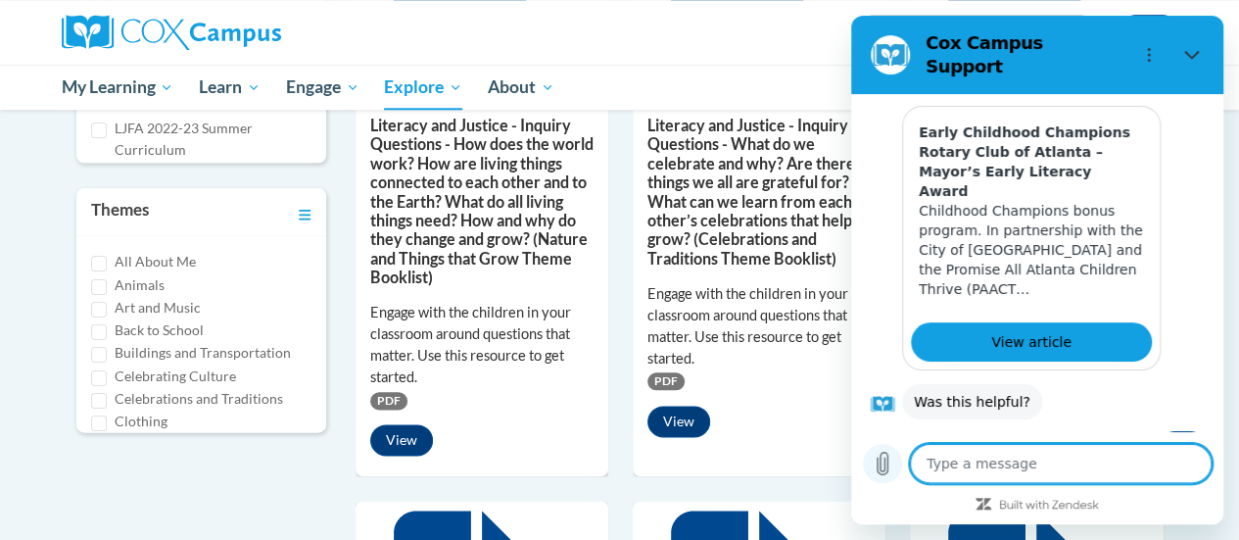
scroll to position [8329, 0]
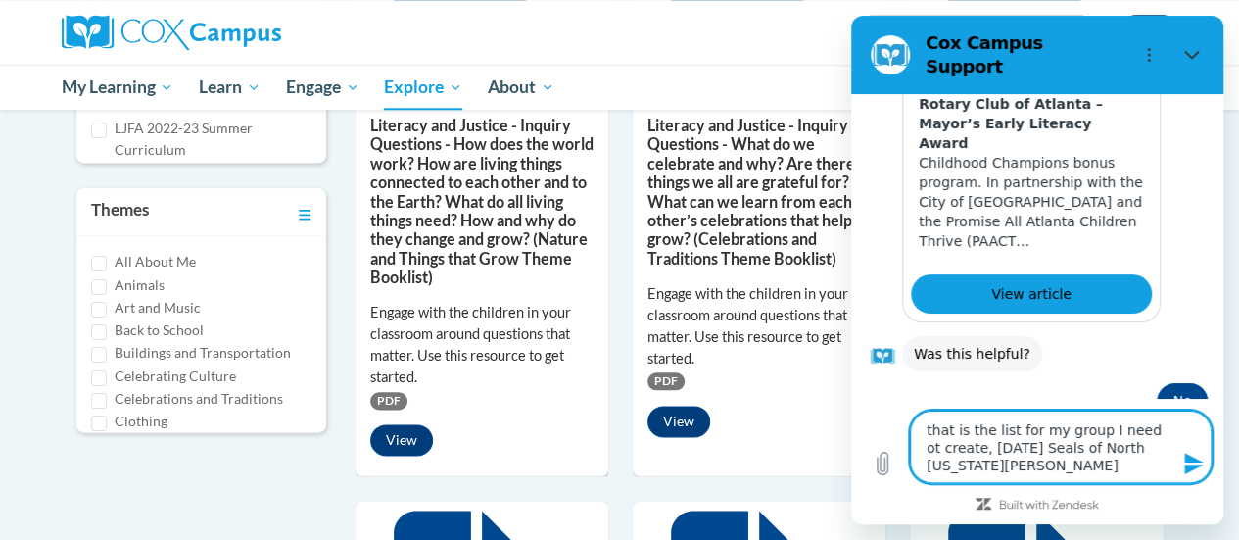
click at [1151, 429] on textarea "that is the list for my group I need ot create, Easter Seals of North Georgia S…" at bounding box center [1061, 447] width 302 height 73
click at [1192, 472] on icon "Send message" at bounding box center [1195, 464] width 24 height 24
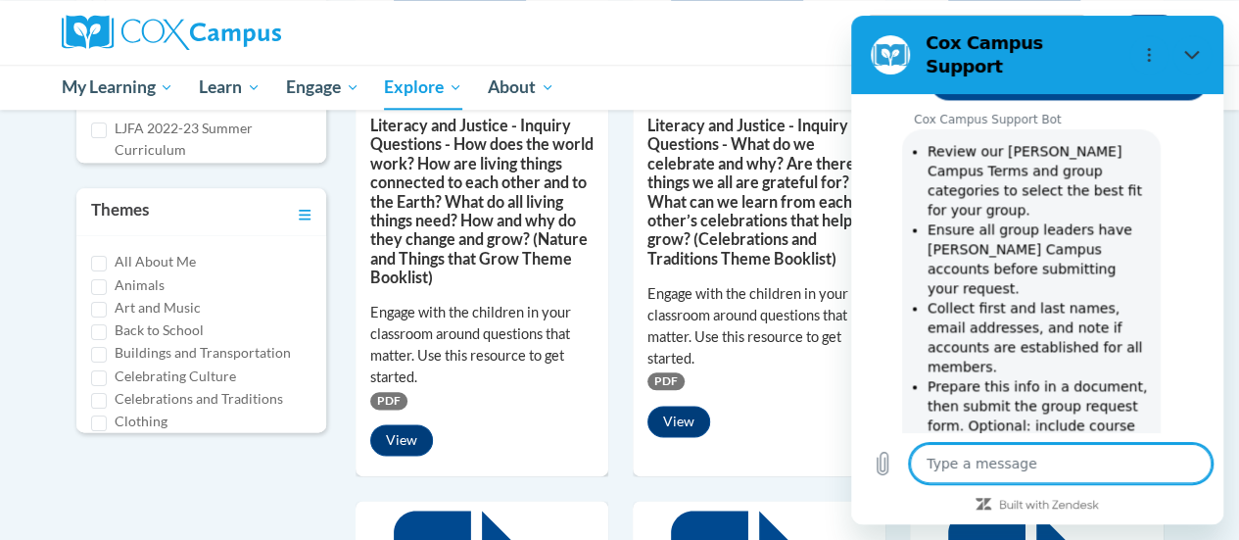
scroll to position [9044, 0]
